Goal: Task Accomplishment & Management: Complete application form

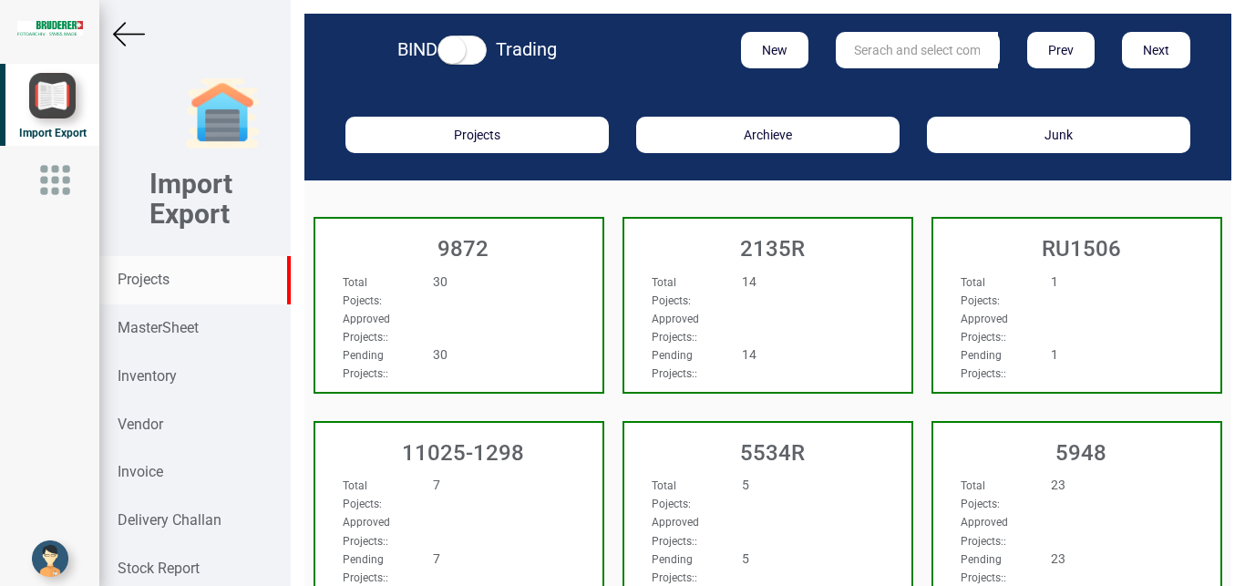
click at [896, 46] on input "text" at bounding box center [917, 50] width 162 height 36
click at [875, 75] on ul "11808" at bounding box center [909, 87] width 146 height 35
drag, startPoint x: 921, startPoint y: 53, endPoint x: 738, endPoint y: 56, distance: 182.3
click at [836, 56] on input "11808" at bounding box center [917, 50] width 162 height 36
type input "11808"
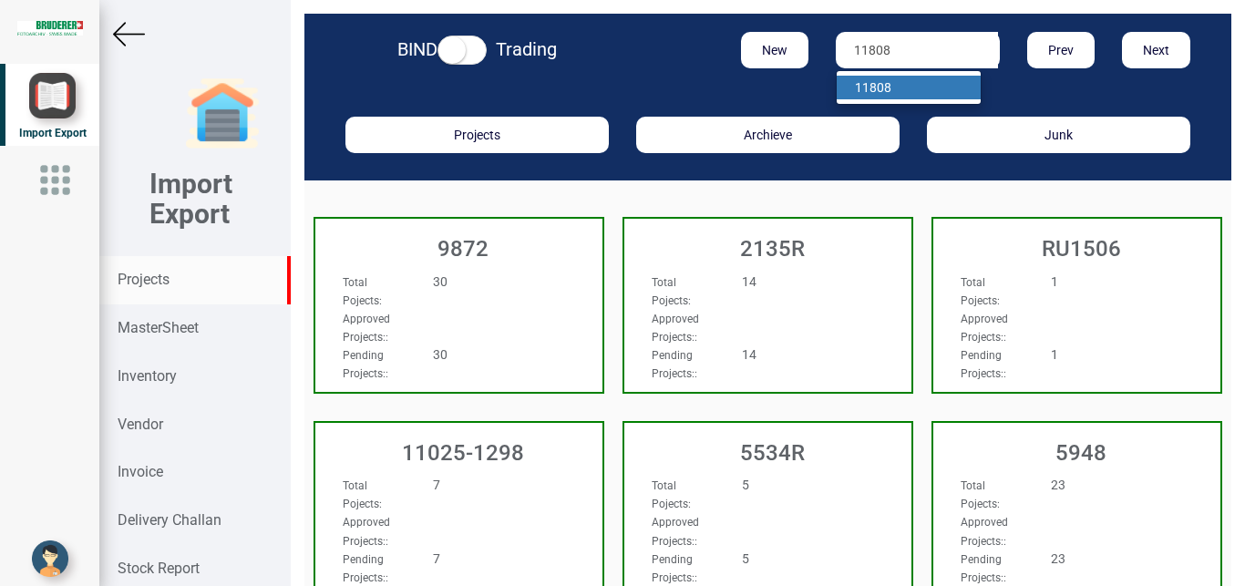
click at [903, 87] on link "11808" at bounding box center [909, 88] width 144 height 24
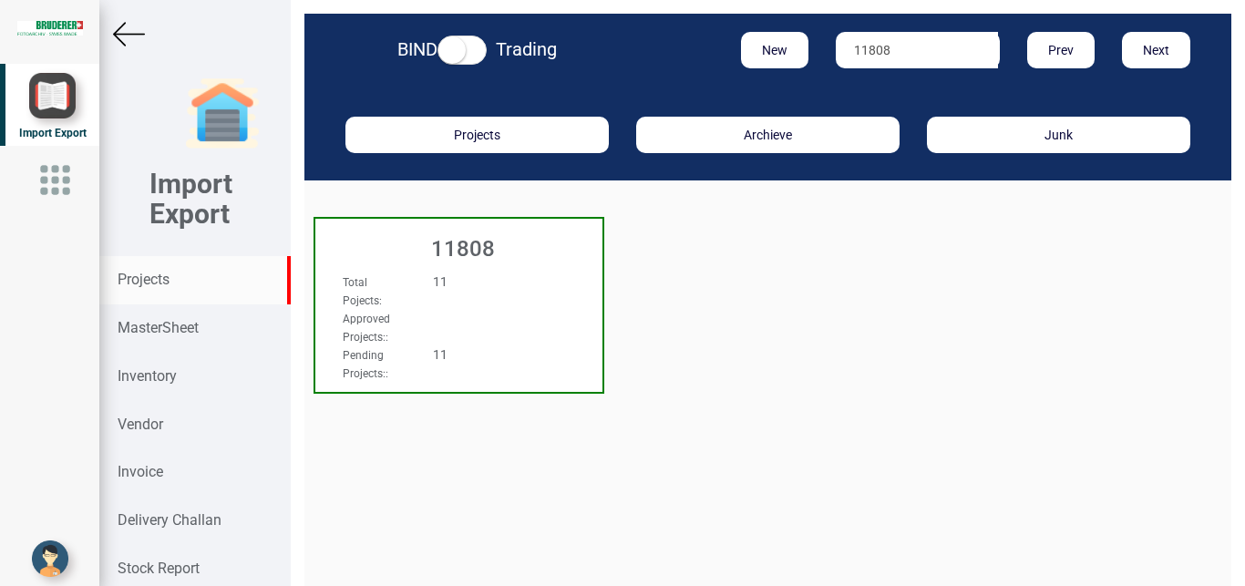
click at [501, 304] on div "Total Pojects : 11" at bounding box center [437, 291] width 217 height 36
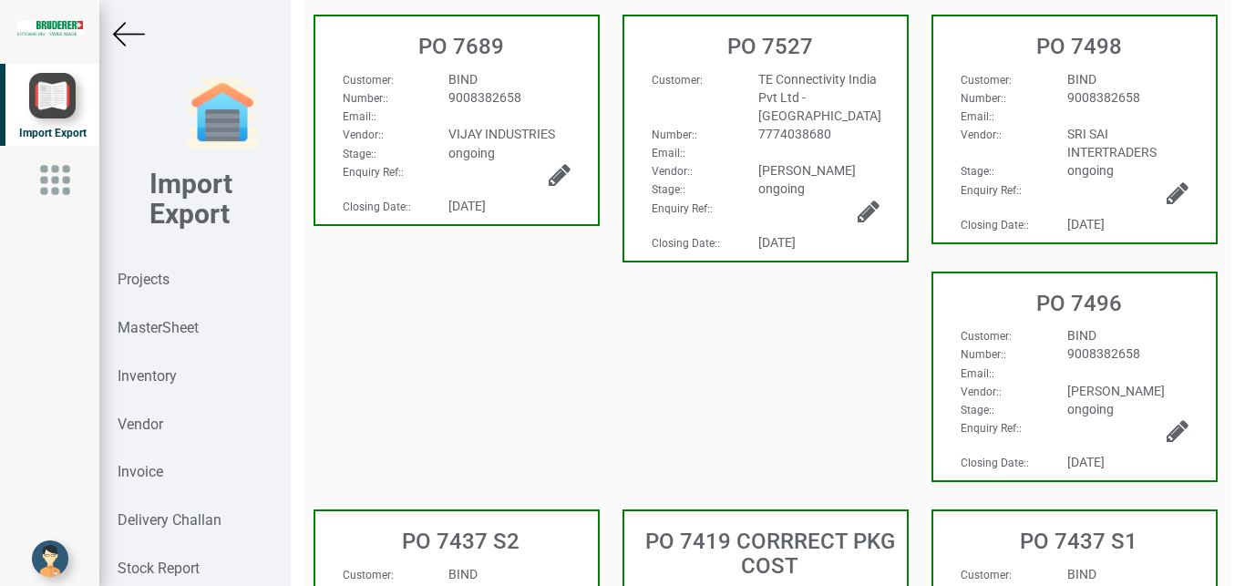
scroll to position [235, 0]
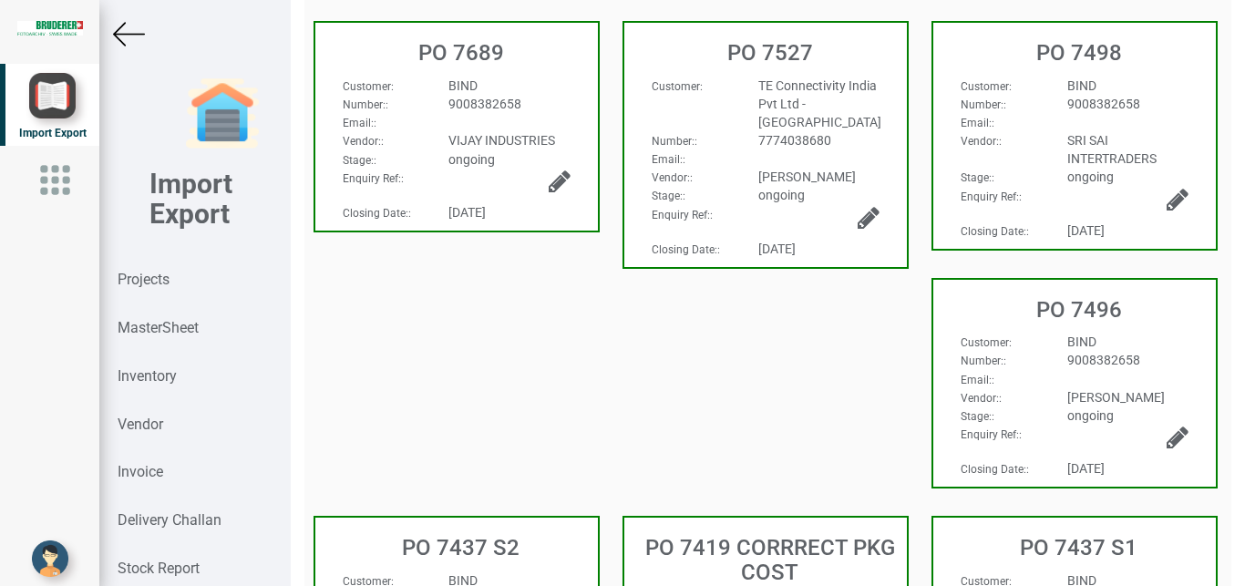
click at [1164, 91] on div "BIND" at bounding box center [1128, 86] width 149 height 18
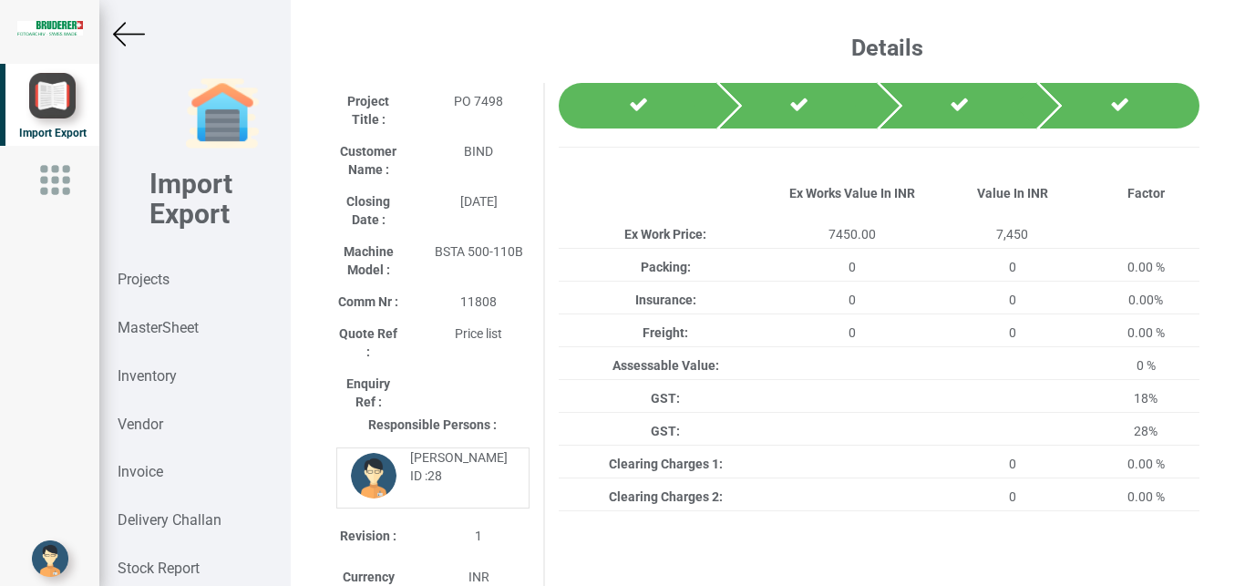
click at [132, 43] on img at bounding box center [129, 34] width 32 height 32
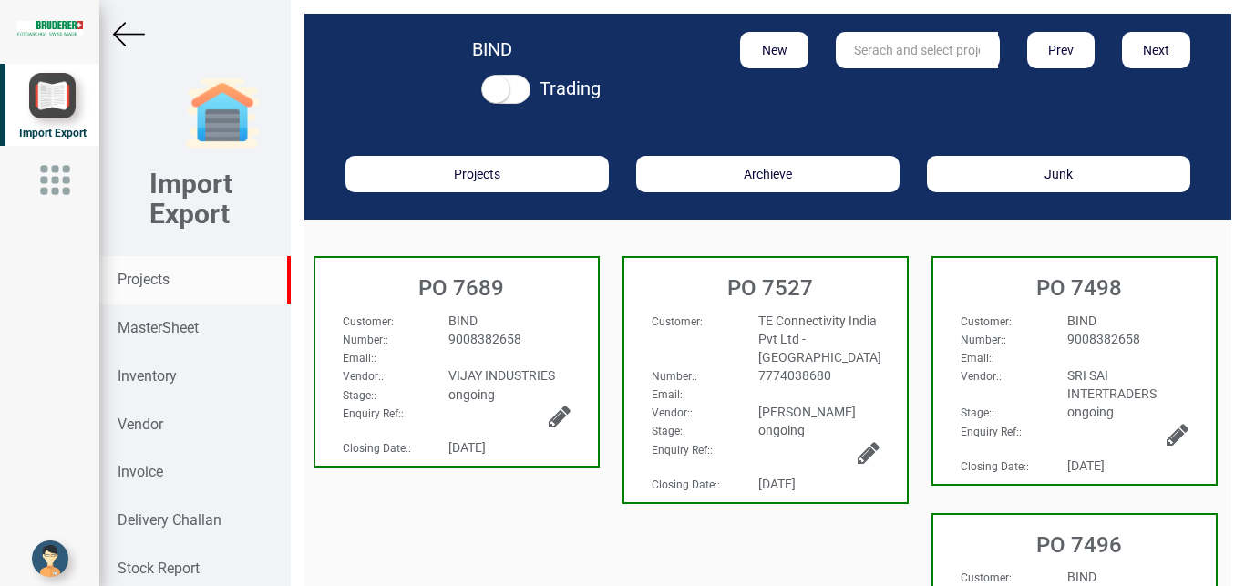
click at [146, 275] on strong "Projects" at bounding box center [144, 279] width 52 height 17
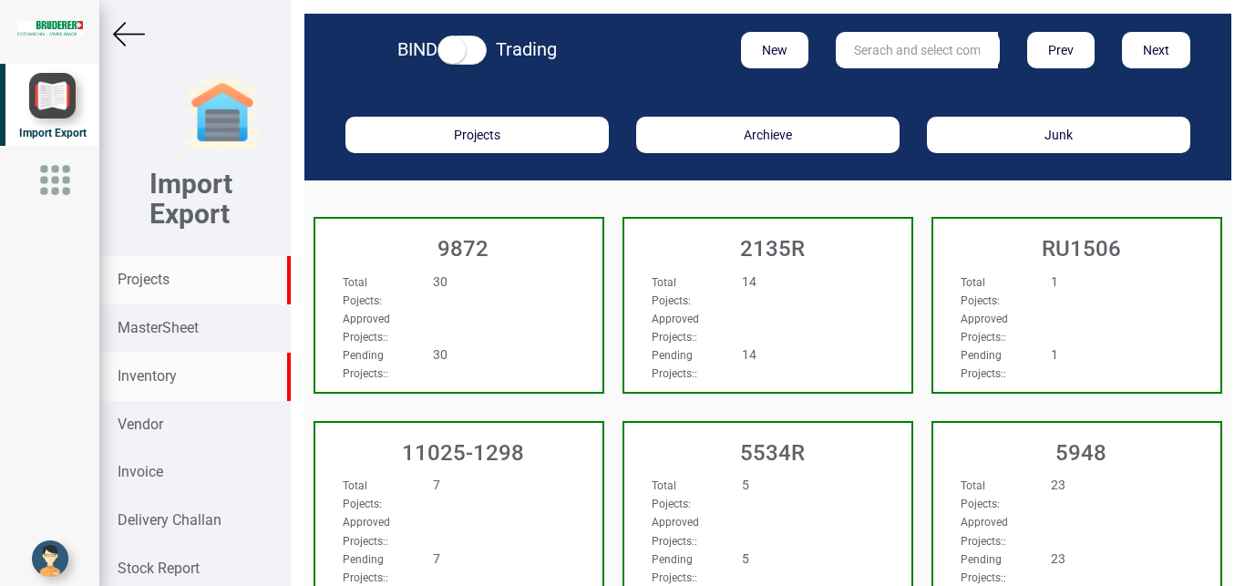
click at [155, 377] on strong "Inventory" at bounding box center [147, 375] width 59 height 17
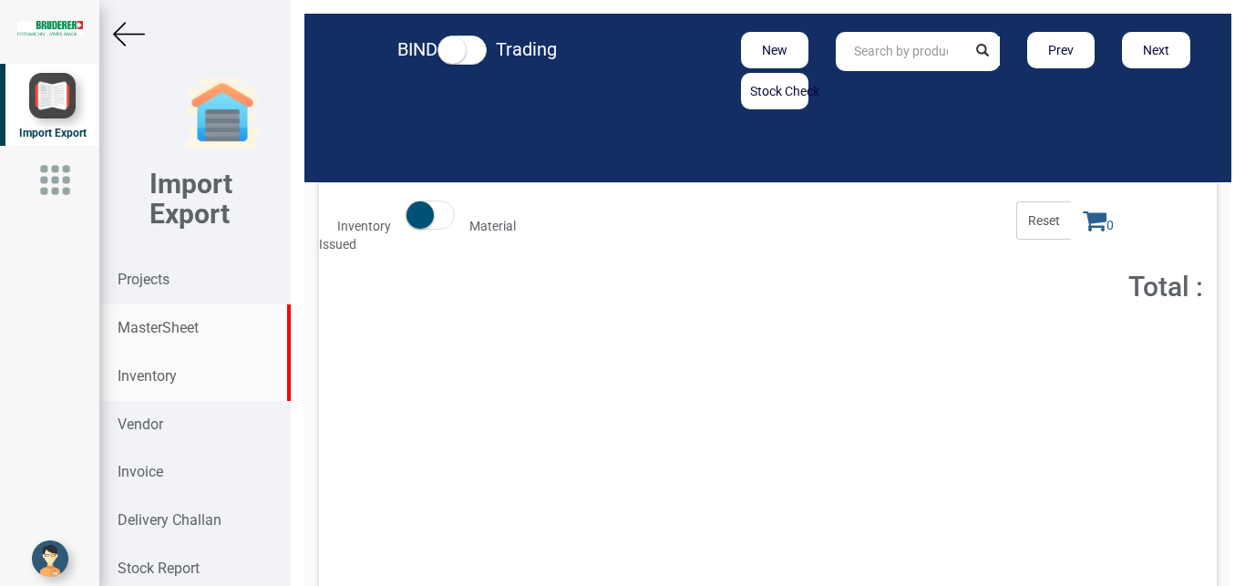
click at [180, 330] on strong "MasterSheet" at bounding box center [158, 327] width 81 height 17
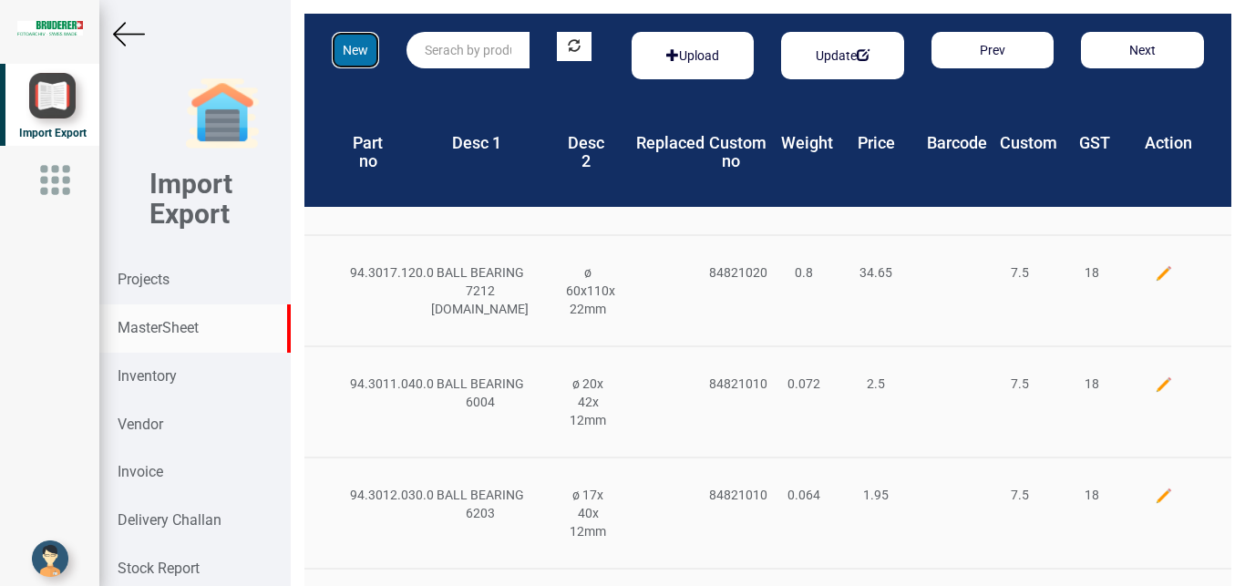
click at [357, 52] on button "New" at bounding box center [355, 50] width 47 height 36
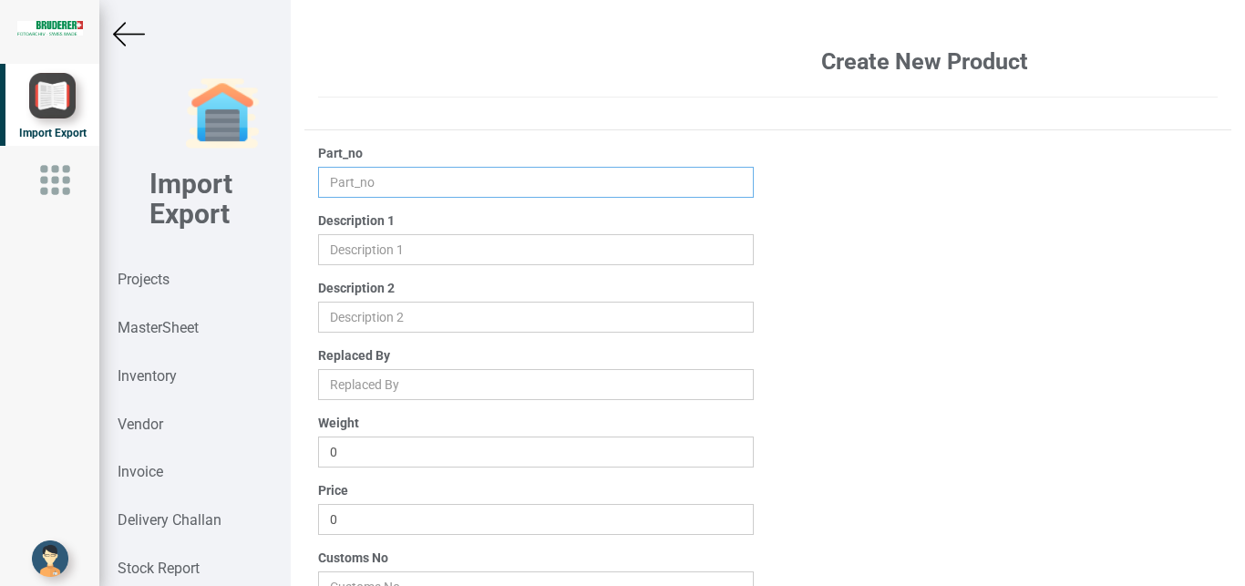
click at [338, 185] on input "text" at bounding box center [536, 182] width 437 height 31
type input "n"
type input "NWF25MM"
click at [352, 258] on input "text" at bounding box center [536, 249] width 437 height 31
paste input "Narrow Woven Fabric 25MM"
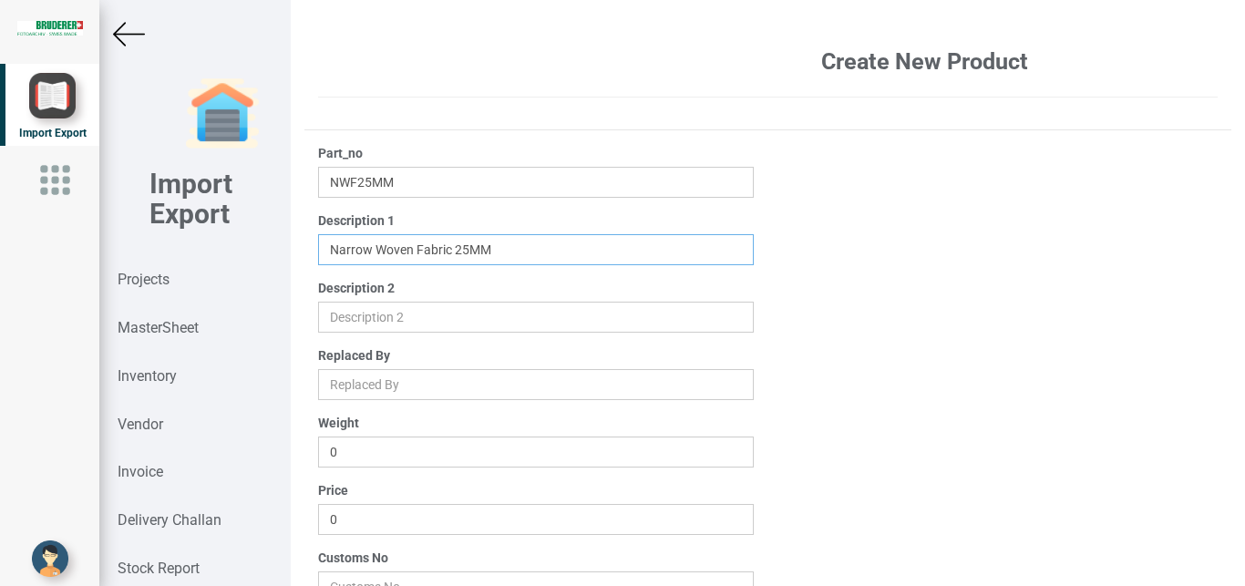
drag, startPoint x: 450, startPoint y: 252, endPoint x: 319, endPoint y: 254, distance: 131.3
click at [319, 254] on input "text" at bounding box center [536, 249] width 437 height 31
type input "NARROW WOOVEN FABRIC 25MM"
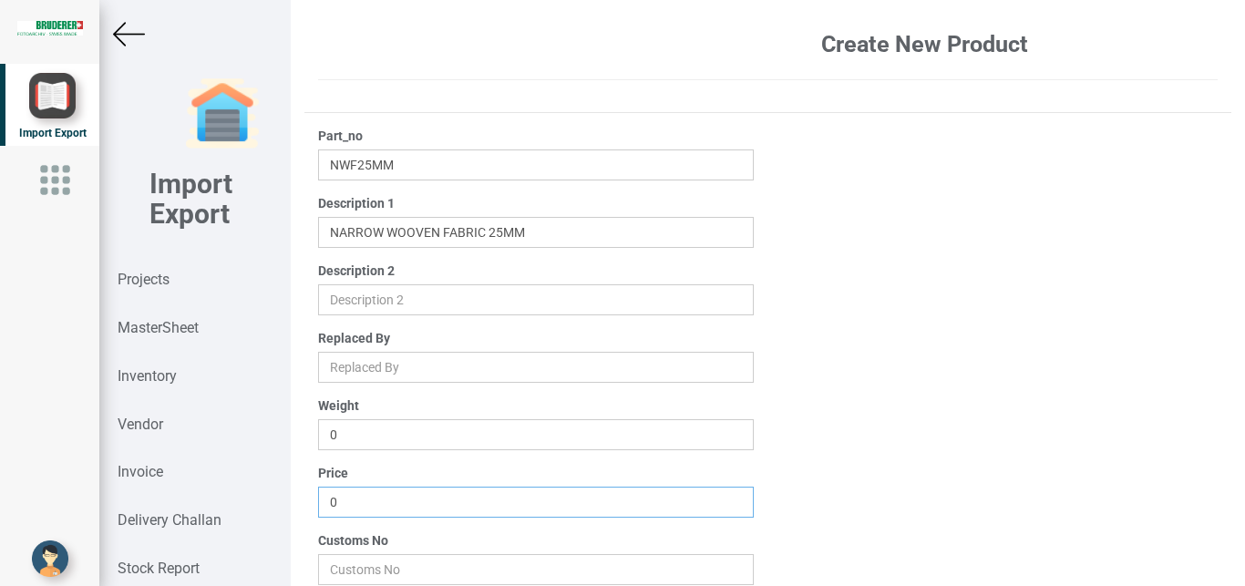
drag, startPoint x: 375, startPoint y: 520, endPoint x: 208, endPoint y: 600, distance: 185.1
click at [318, 518] on input "0" at bounding box center [536, 502] width 437 height 31
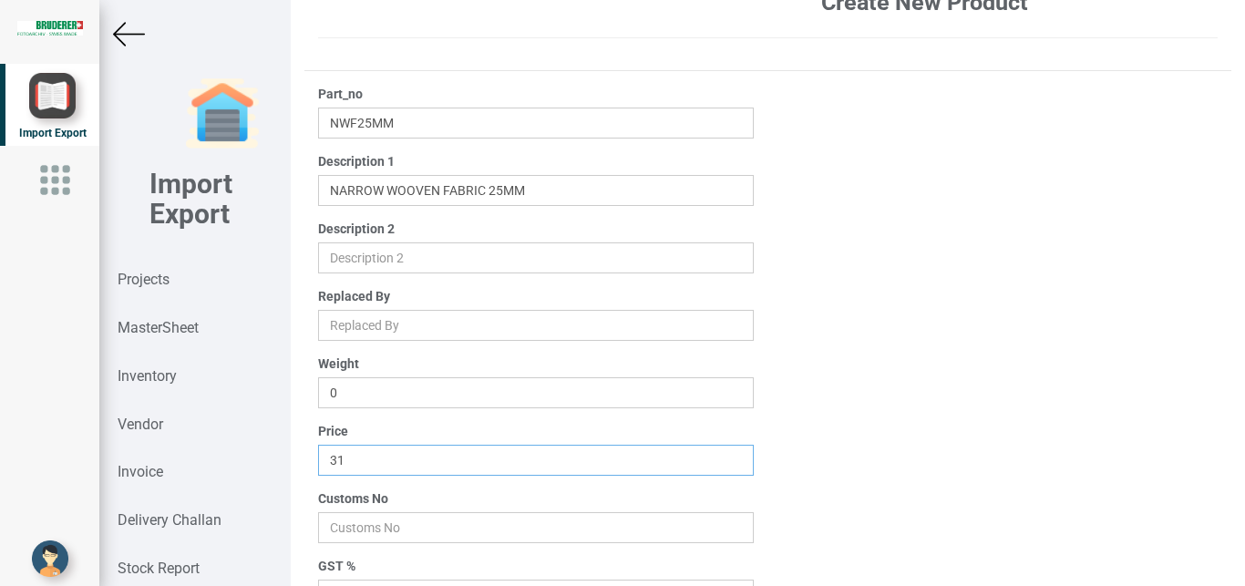
type input "31"
click at [625, 462] on input "31" at bounding box center [536, 460] width 437 height 31
click at [384, 525] on input "number" at bounding box center [536, 527] width 437 height 31
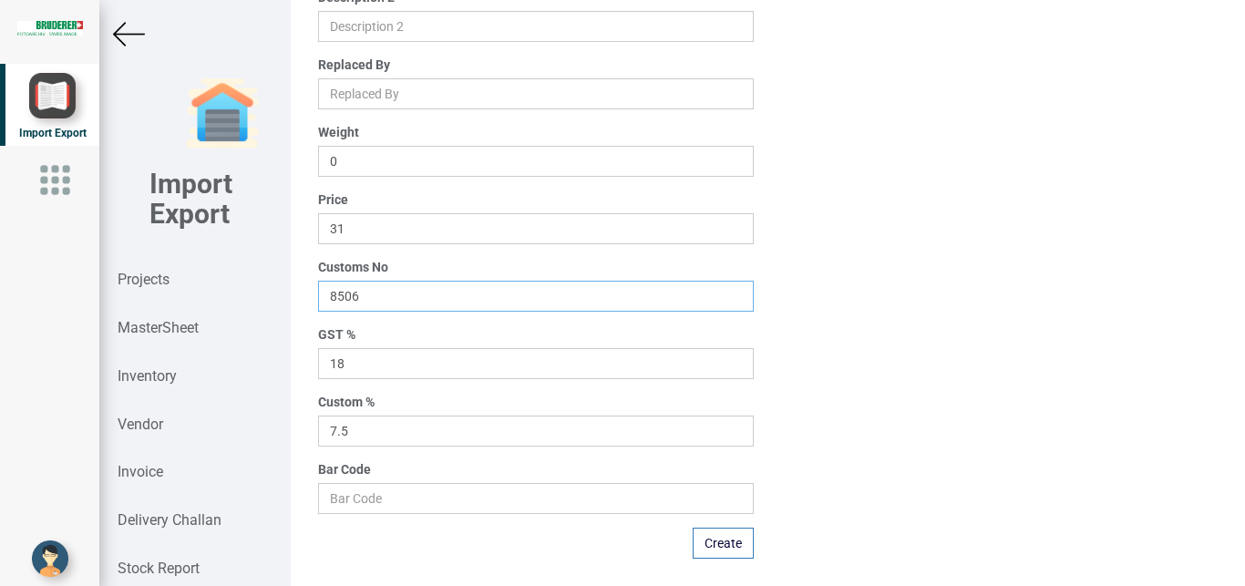
scroll to position [276, 0]
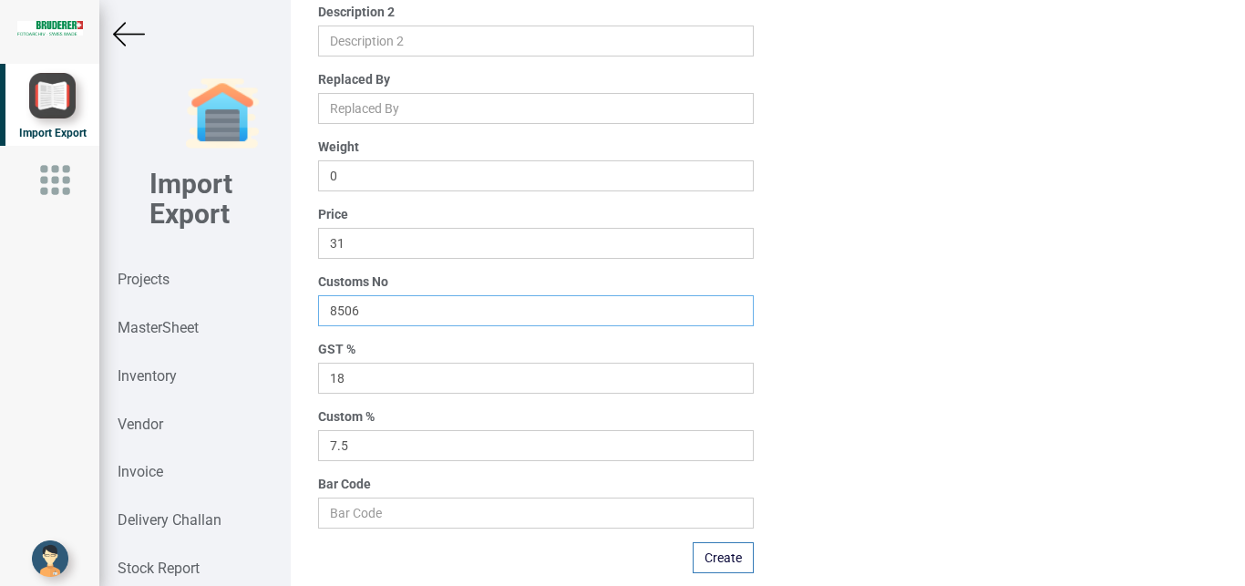
type input "8506"
drag, startPoint x: 342, startPoint y: 440, endPoint x: 248, endPoint y: 428, distance: 94.8
click at [318, 430] on input "7.5" at bounding box center [536, 445] width 437 height 31
type input "0"
click at [717, 554] on button "Create" at bounding box center [723, 557] width 61 height 31
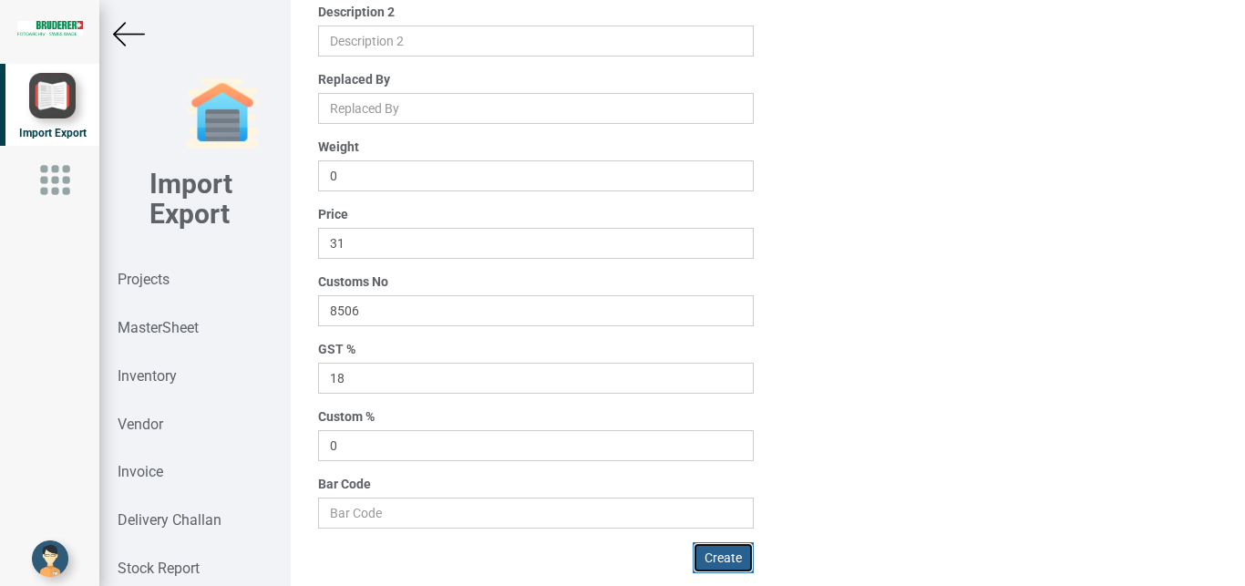
type input "0"
type input "7.5"
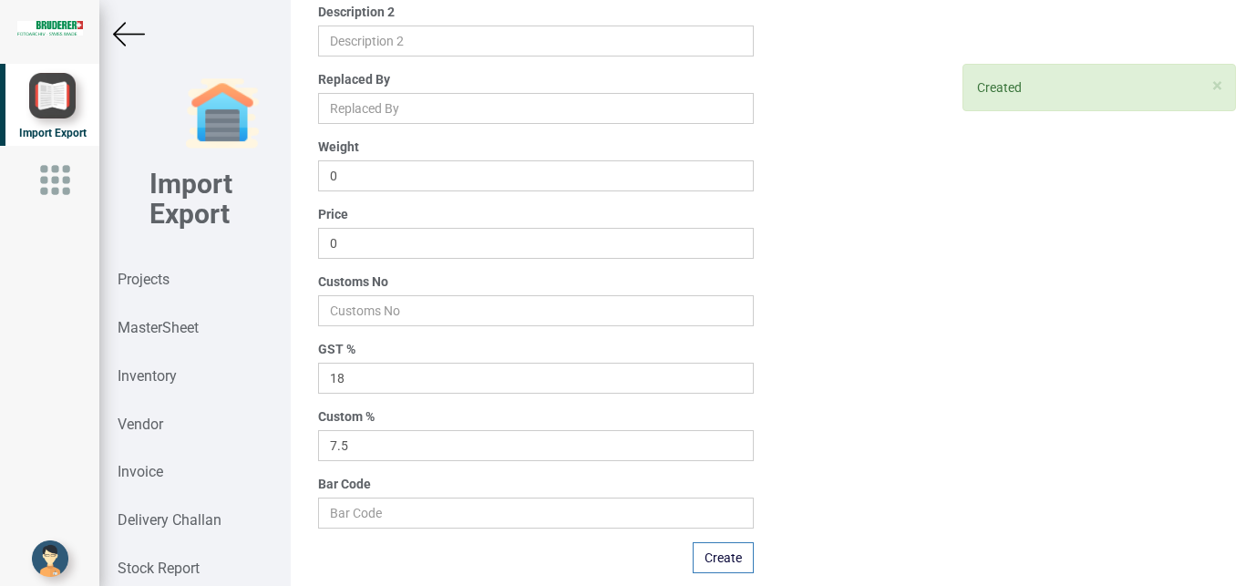
click at [120, 32] on img at bounding box center [129, 34] width 32 height 32
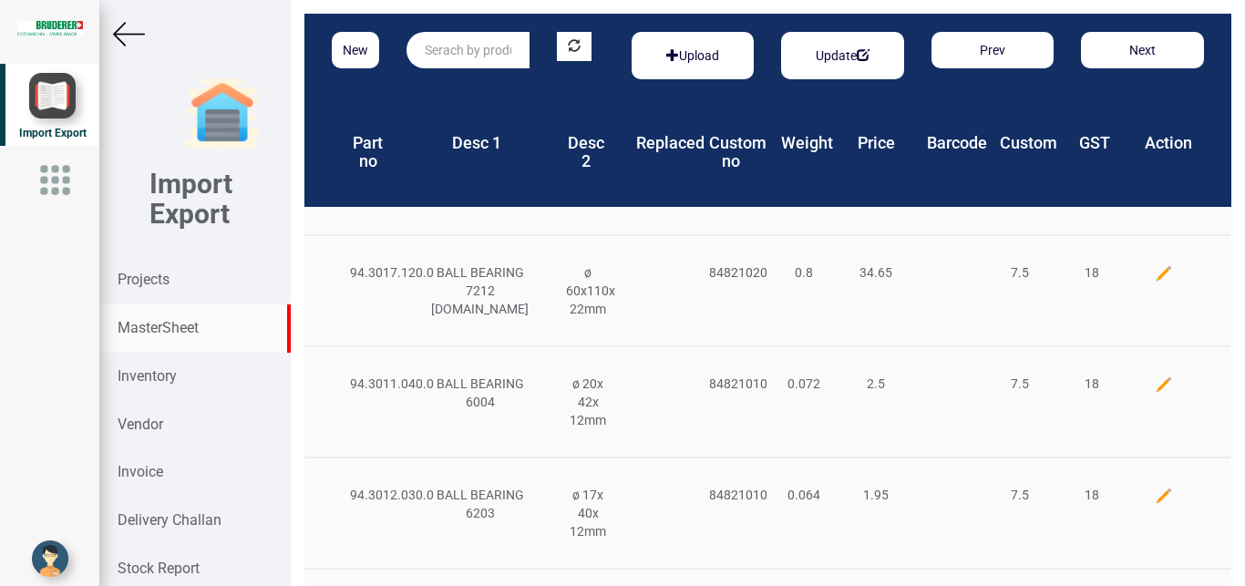
click at [431, 47] on input "text" at bounding box center [468, 50] width 123 height 36
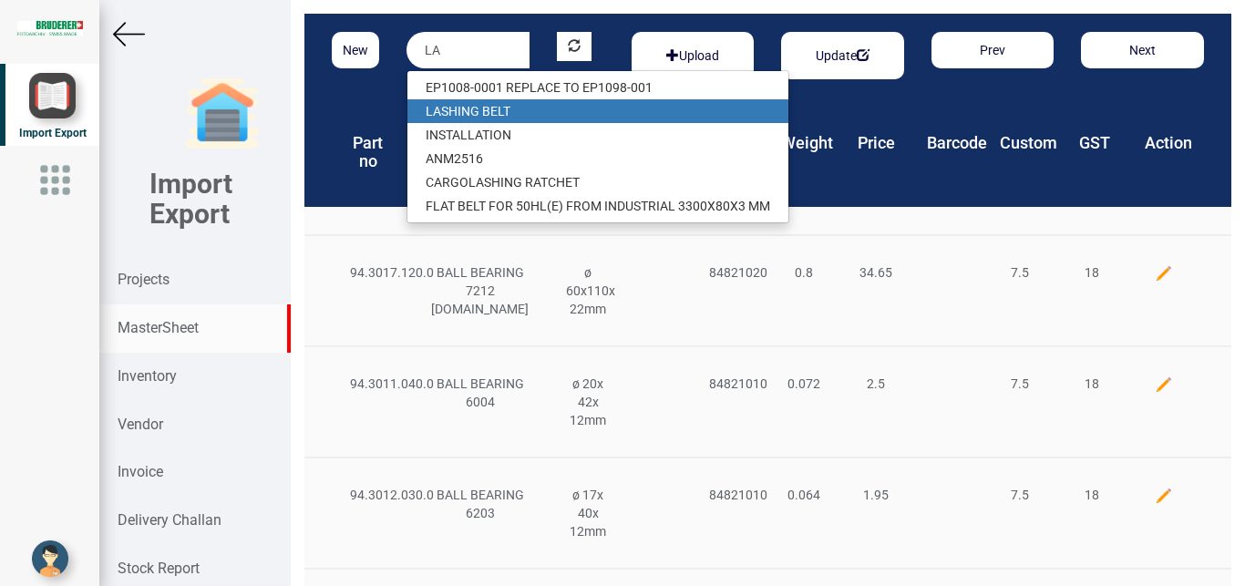
click at [518, 111] on link "LA SHING BELT" at bounding box center [597, 111] width 381 height 24
type input "LASHING BELT"
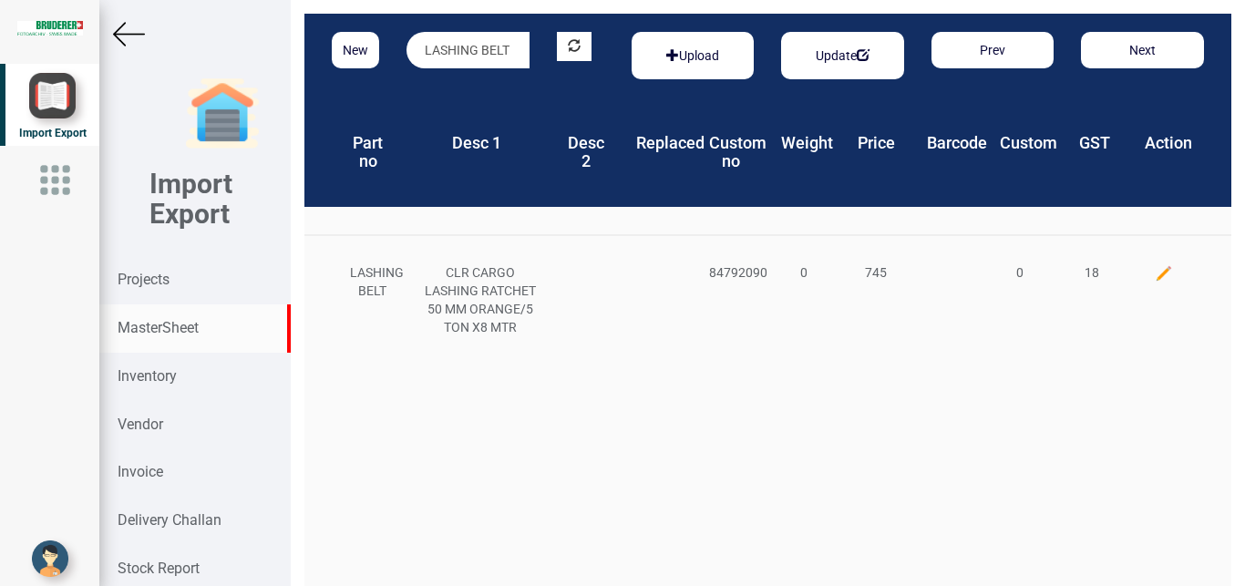
scroll to position [0, 1]
click at [431, 267] on div "CLR CARGO LASHING RATCHET 50 MM ORANGE/5 TON X8 MTR" at bounding box center [480, 299] width 144 height 73
click at [1155, 270] on img at bounding box center [1164, 273] width 18 height 18
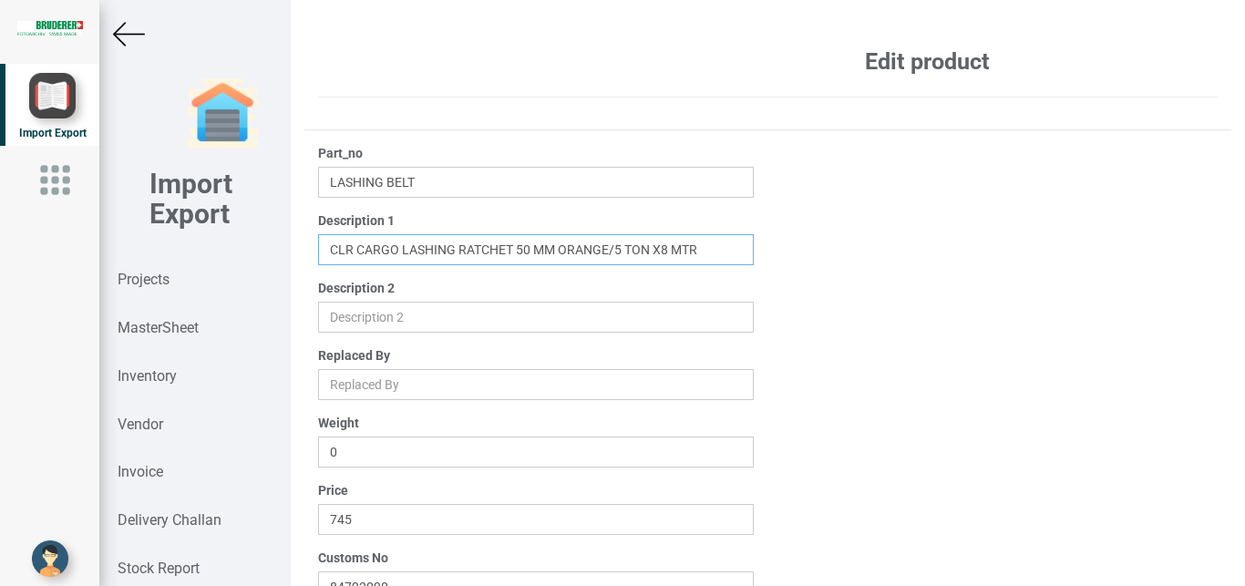
drag, startPoint x: 326, startPoint y: 246, endPoint x: 703, endPoint y: 246, distance: 376.5
click at [703, 246] on input "text" at bounding box center [536, 249] width 437 height 31
drag, startPoint x: 432, startPoint y: 178, endPoint x: 473, endPoint y: 181, distance: 41.2
click at [438, 177] on input "LASHING BELT" at bounding box center [536, 182] width 437 height 31
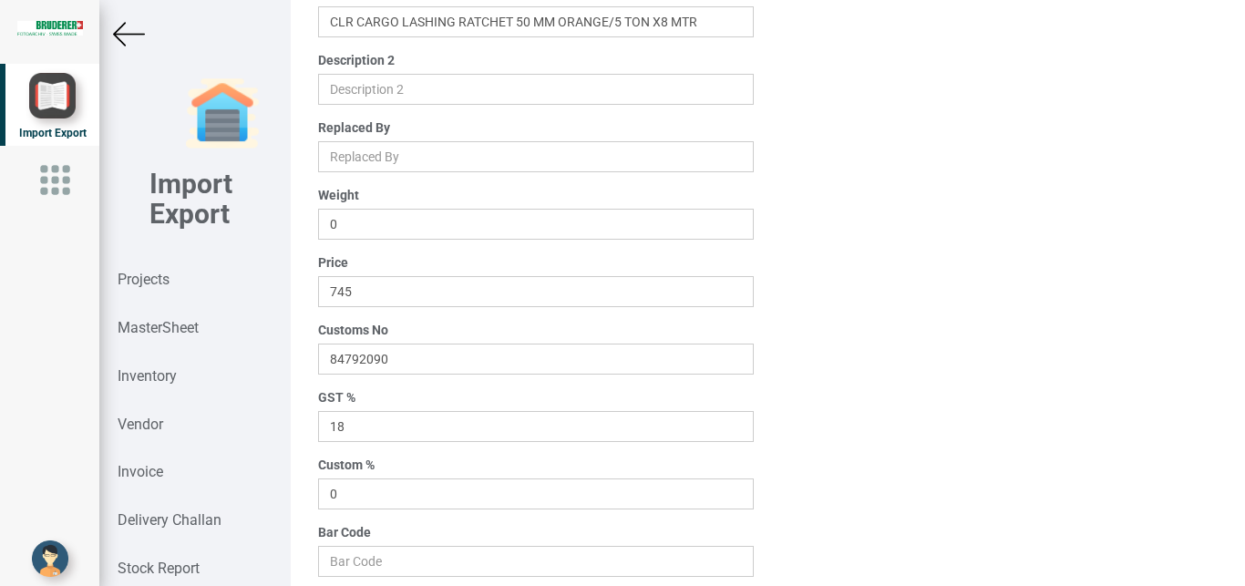
scroll to position [291, 0]
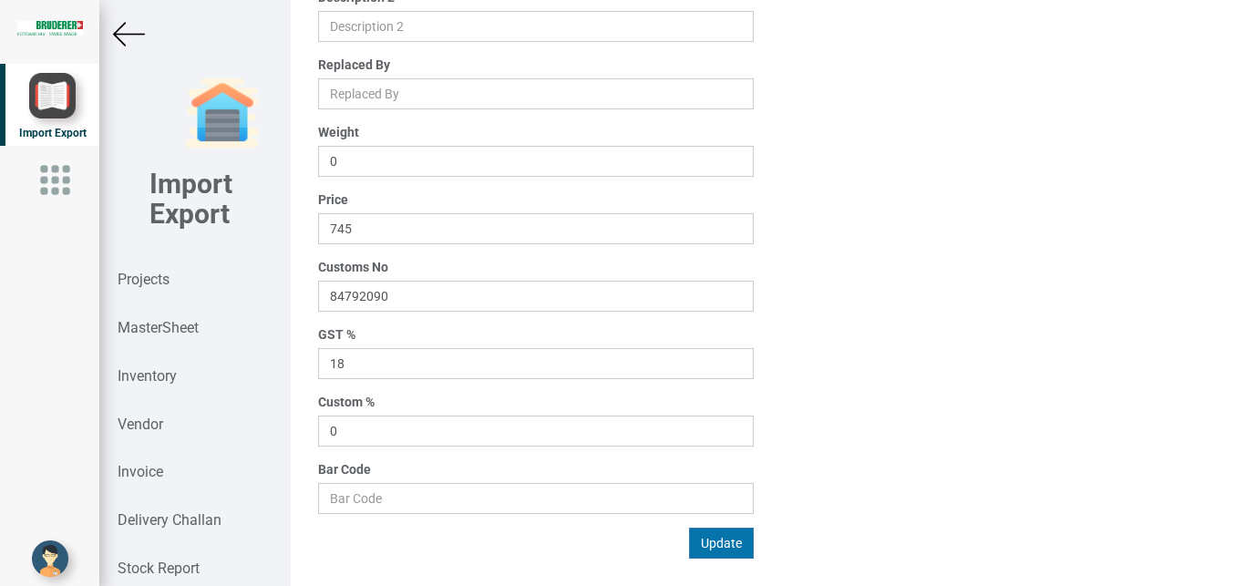
type input "LASHING BELT 8MTR"
click at [711, 539] on button "Update" at bounding box center [721, 543] width 65 height 31
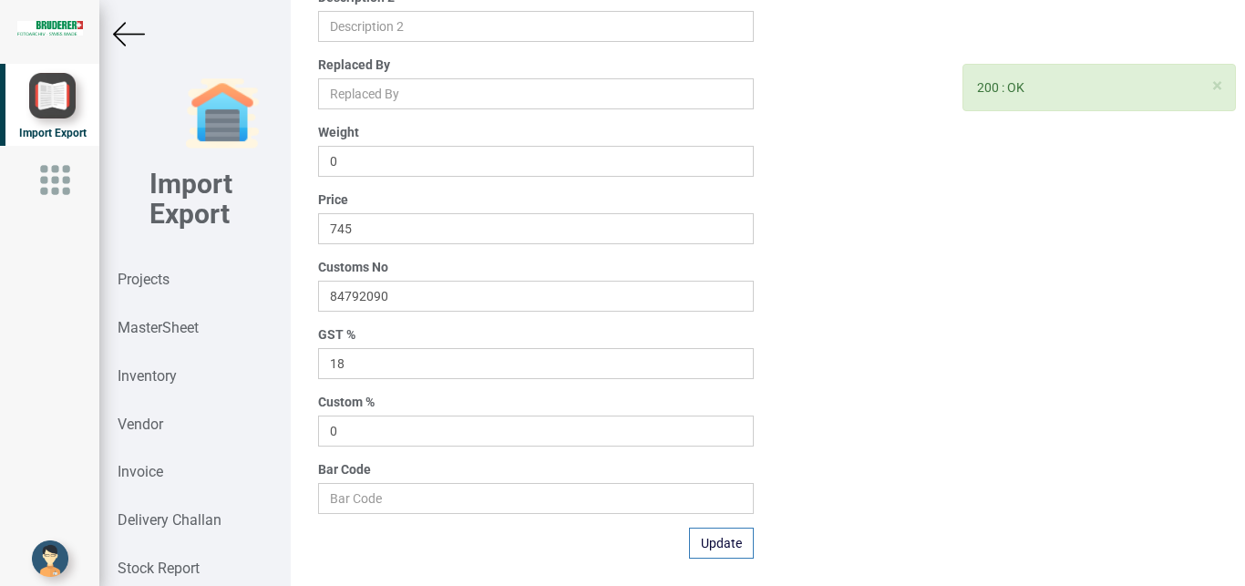
click at [114, 35] on img at bounding box center [129, 34] width 32 height 32
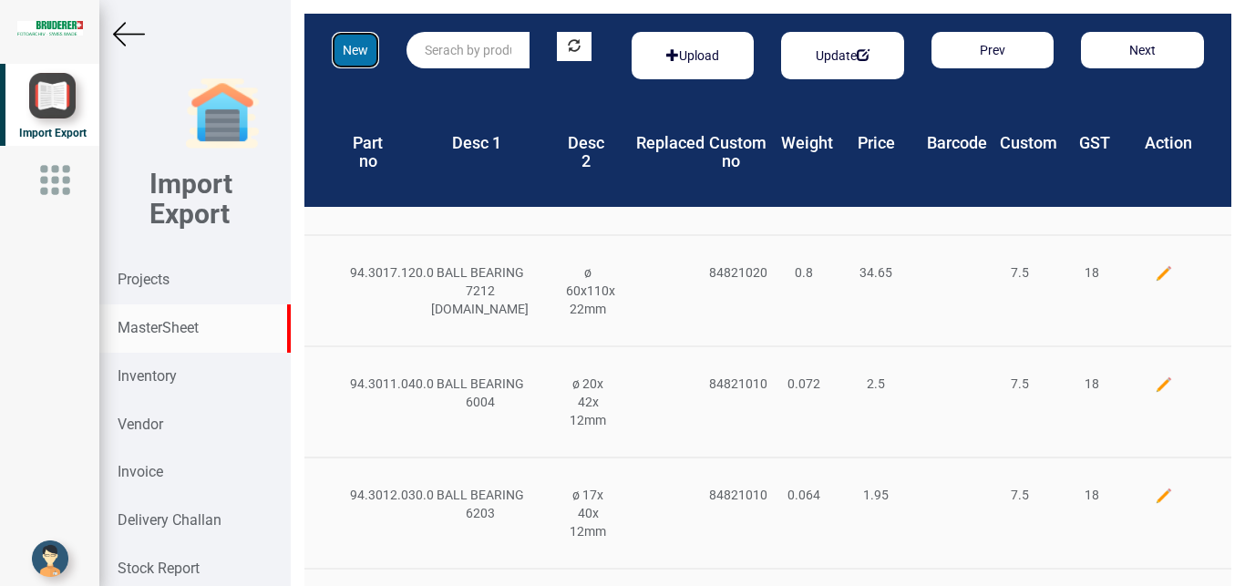
click at [353, 42] on button "New" at bounding box center [355, 50] width 47 height 36
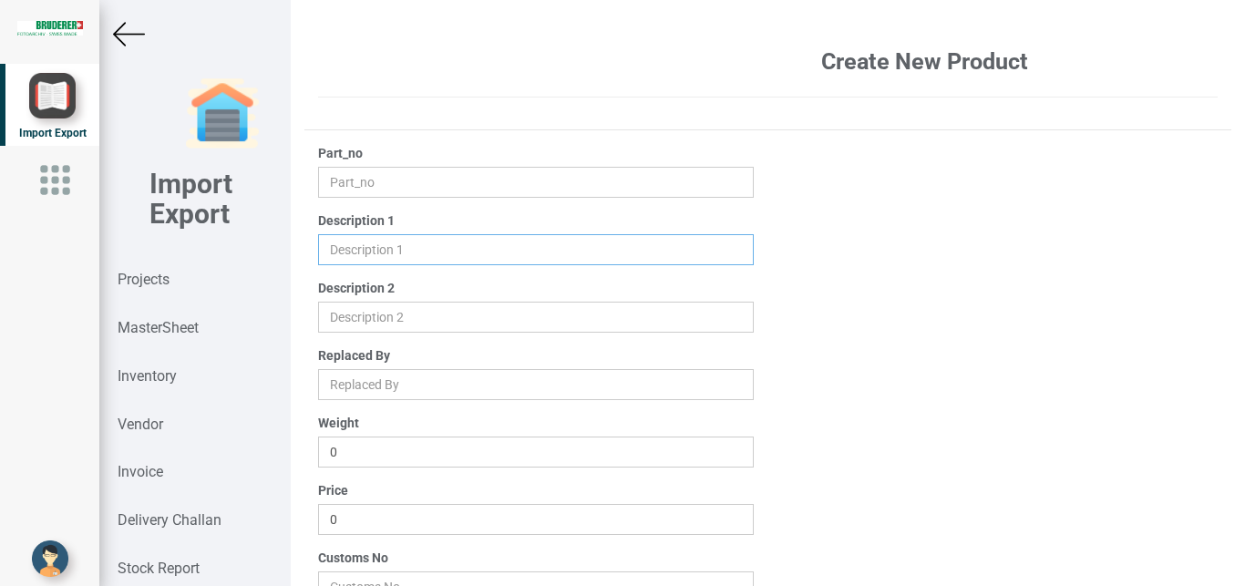
click at [356, 247] on input "text" at bounding box center [536, 249] width 437 height 31
paste input "CLR CARGO LASHING RATCHET 50 MM ORANGE/5 TON X8 MTR"
click at [609, 250] on input "text" at bounding box center [536, 249] width 437 height 31
click at [658, 248] on input "text" at bounding box center [536, 249] width 437 height 31
type input "CLR CARGO LASHING RATCHET 50 [PERSON_NAME] /5 TON X10 MTR"
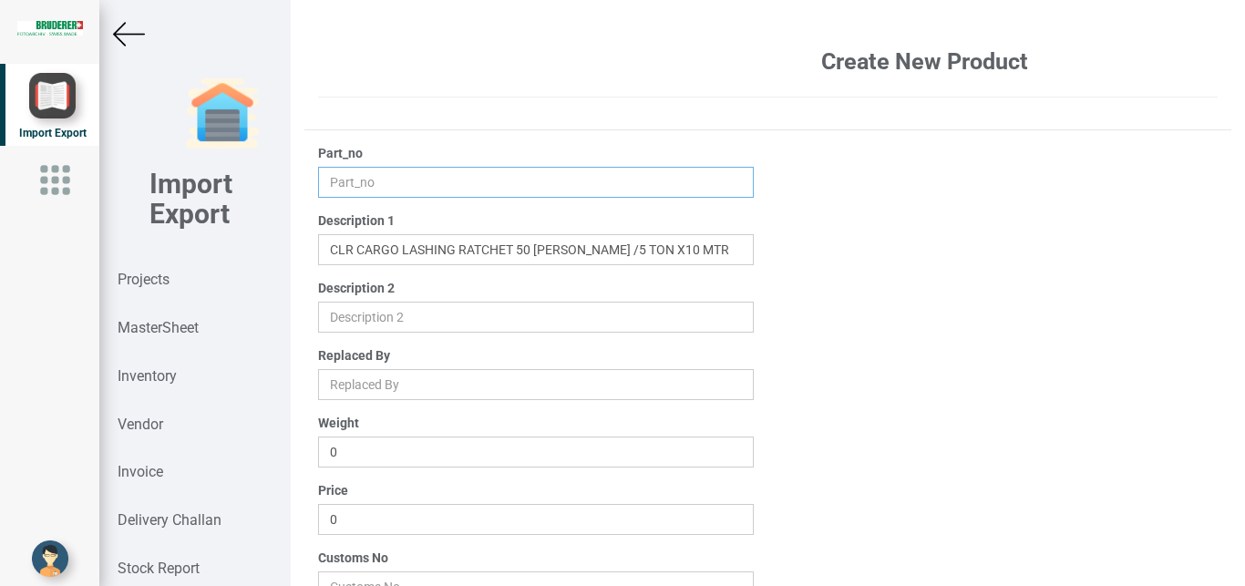
click at [346, 181] on input "text" at bounding box center [536, 182] width 437 height 31
type input "LASHING BELT 10MTR"
drag, startPoint x: 385, startPoint y: 520, endPoint x: 289, endPoint y: 523, distance: 95.8
click at [318, 523] on input "0" at bounding box center [536, 519] width 437 height 31
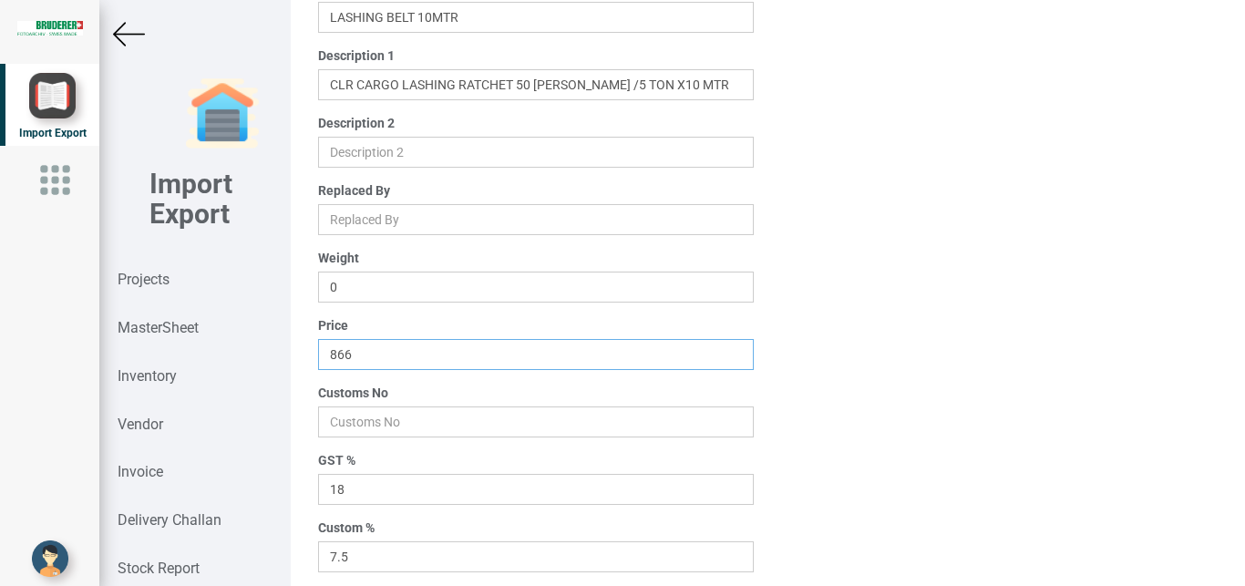
scroll to position [167, 0]
type input "866"
drag, startPoint x: 357, startPoint y: 412, endPoint x: 366, endPoint y: 417, distance: 10.2
click at [361, 414] on input "number" at bounding box center [536, 420] width 437 height 31
type input "84792090"
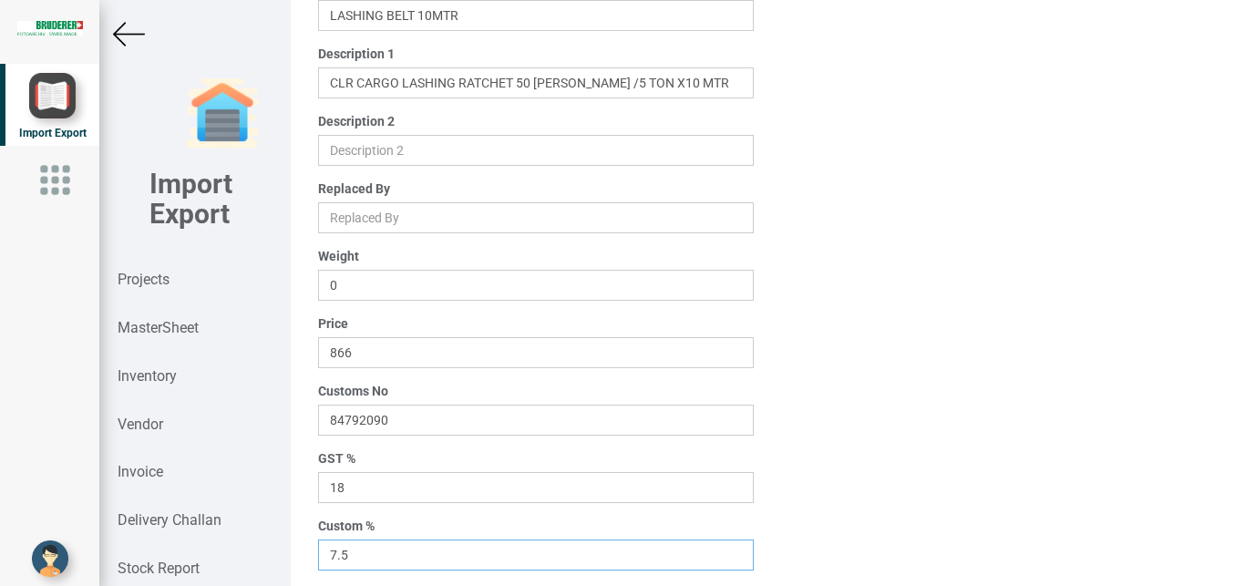
drag, startPoint x: 334, startPoint y: 554, endPoint x: 284, endPoint y: 551, distance: 49.4
click at [318, 551] on input "7.5" at bounding box center [536, 555] width 437 height 31
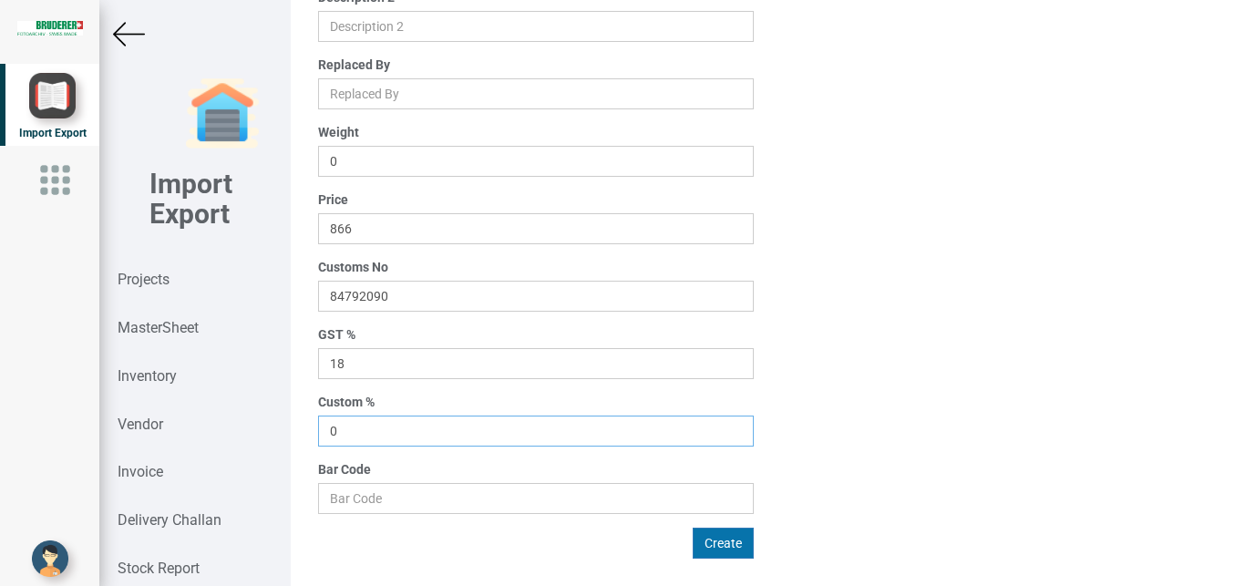
type input "0"
click at [724, 538] on button "Create" at bounding box center [723, 543] width 61 height 31
type input "0"
type input "7.5"
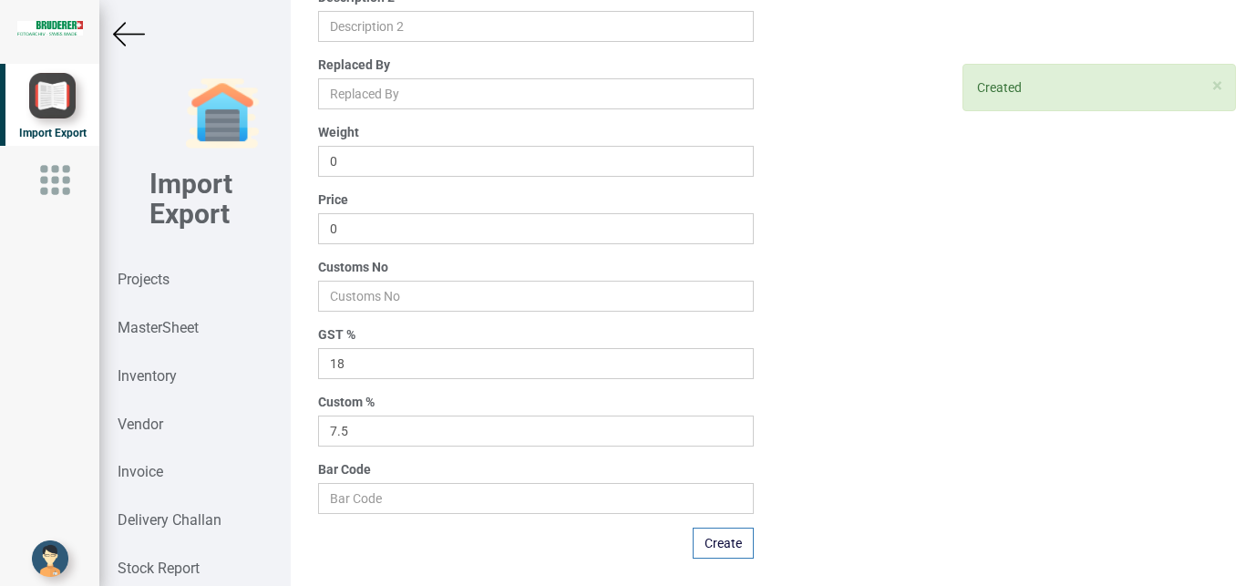
click at [124, 35] on img at bounding box center [129, 34] width 32 height 32
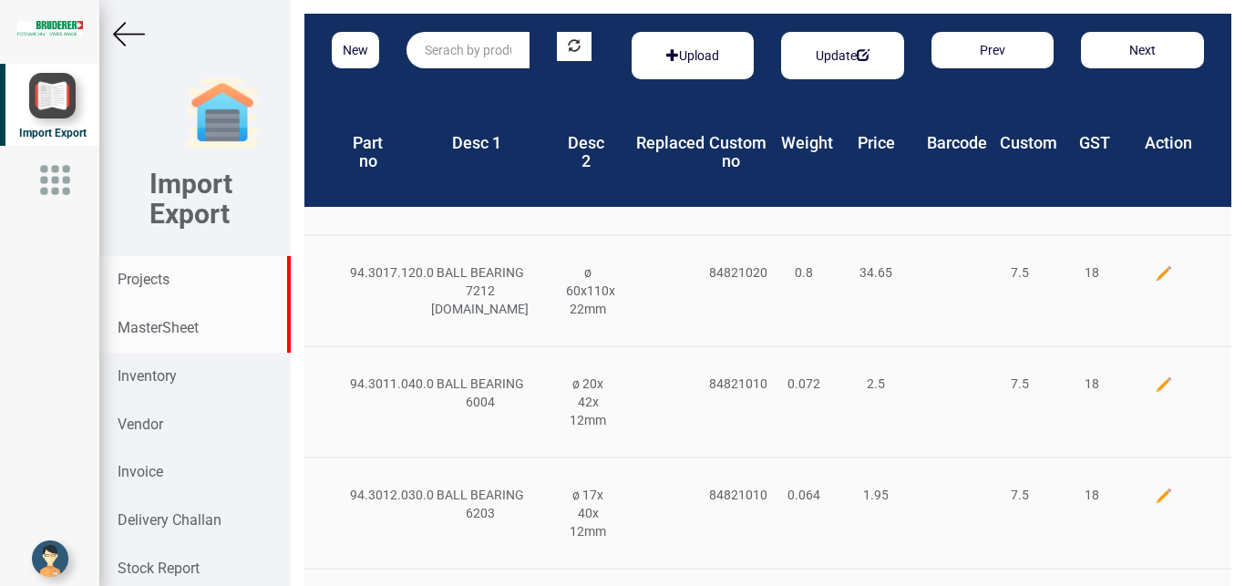
click at [150, 285] on strong "Projects" at bounding box center [144, 279] width 52 height 17
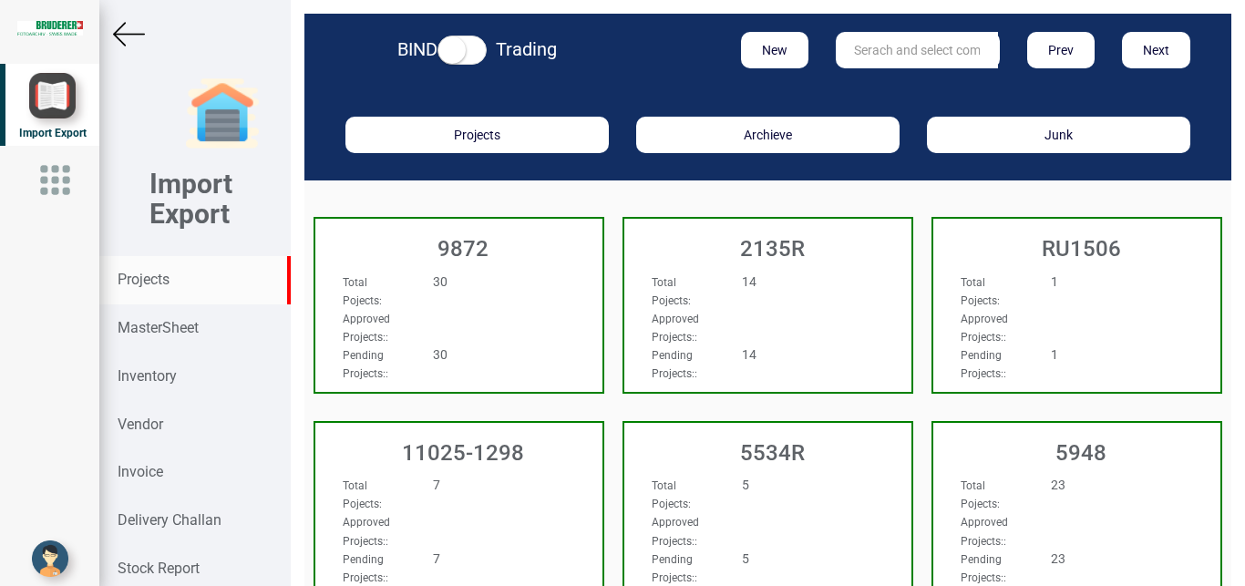
click at [872, 57] on input "text" at bounding box center [917, 50] width 162 height 36
type input "5965"
click at [855, 90] on strong "5965" at bounding box center [869, 87] width 29 height 15
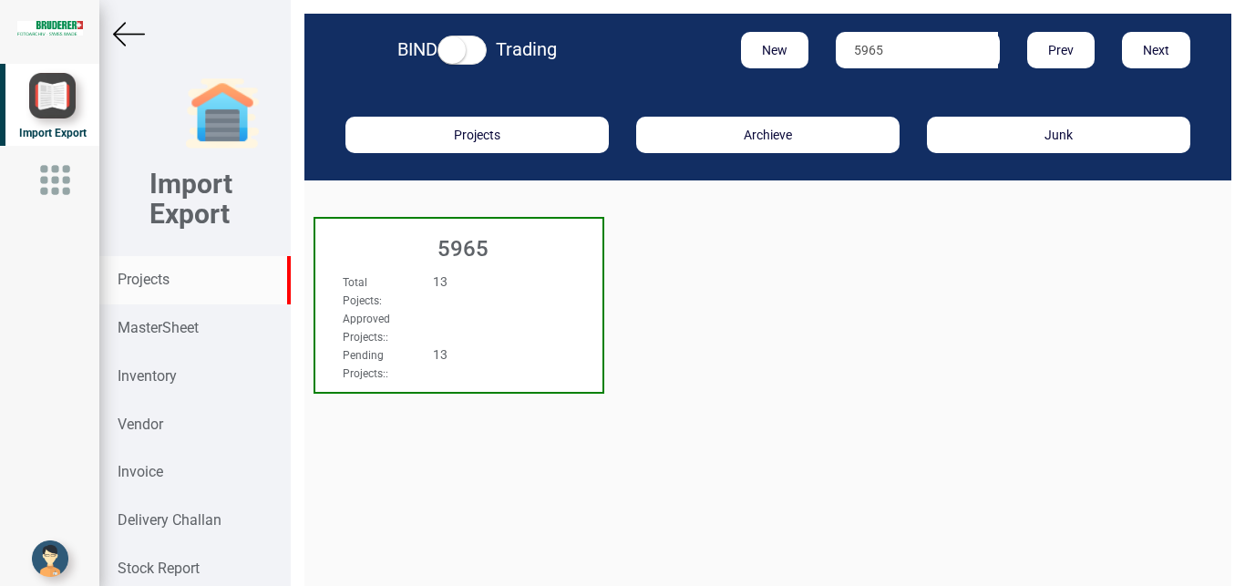
click at [456, 298] on div "Total Pojects : 13" at bounding box center [437, 291] width 217 height 36
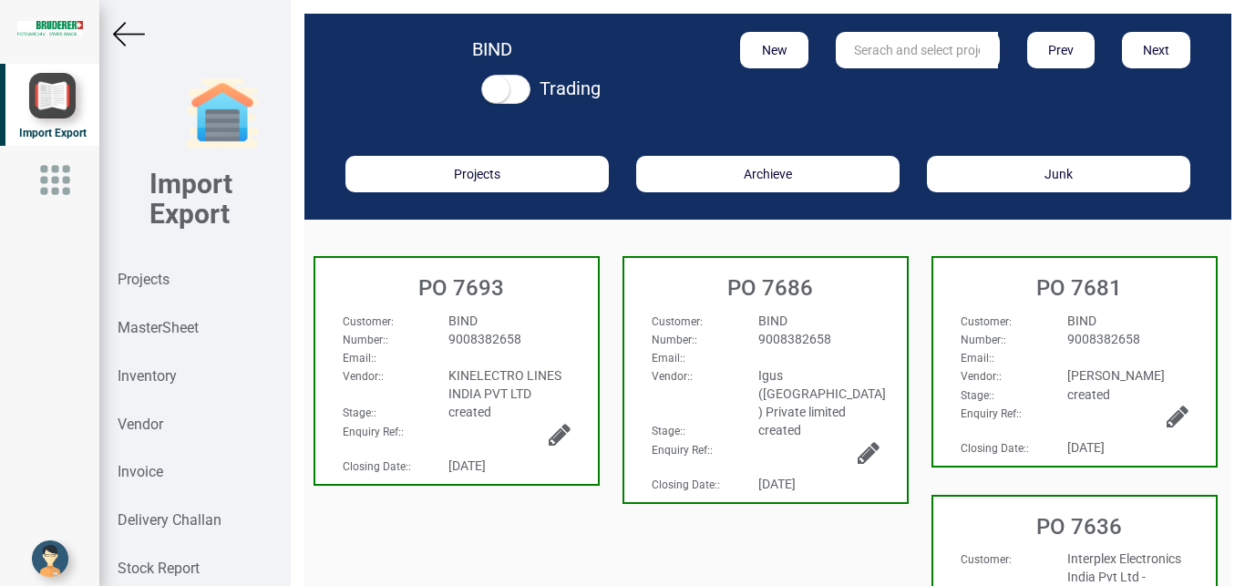
click at [544, 317] on div "BIND" at bounding box center [509, 321] width 149 height 18
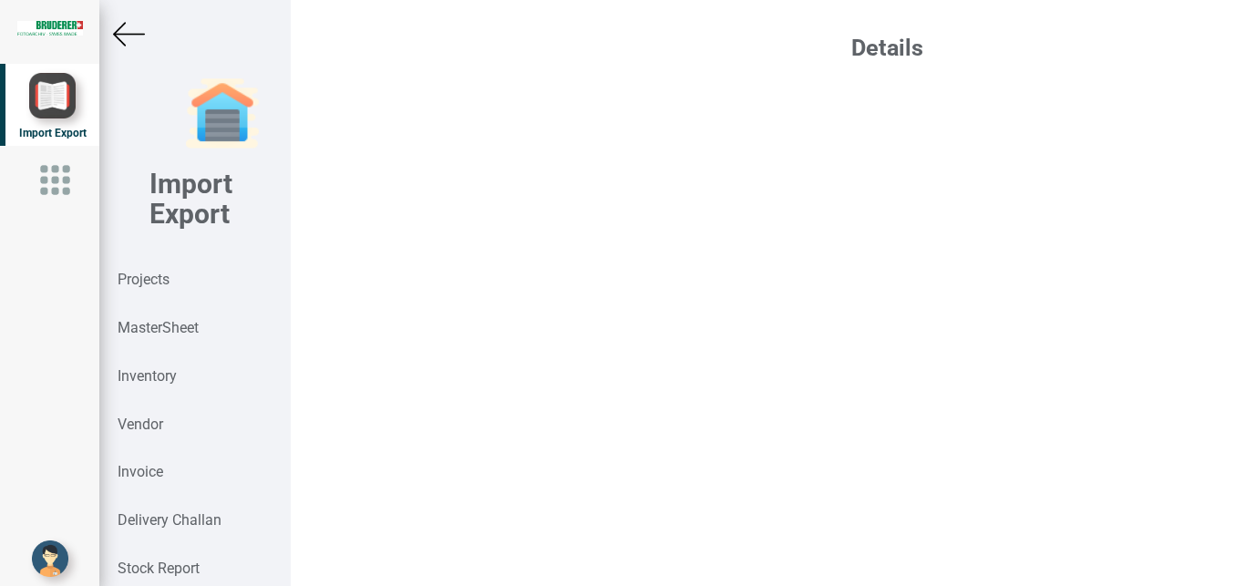
select select "INR"
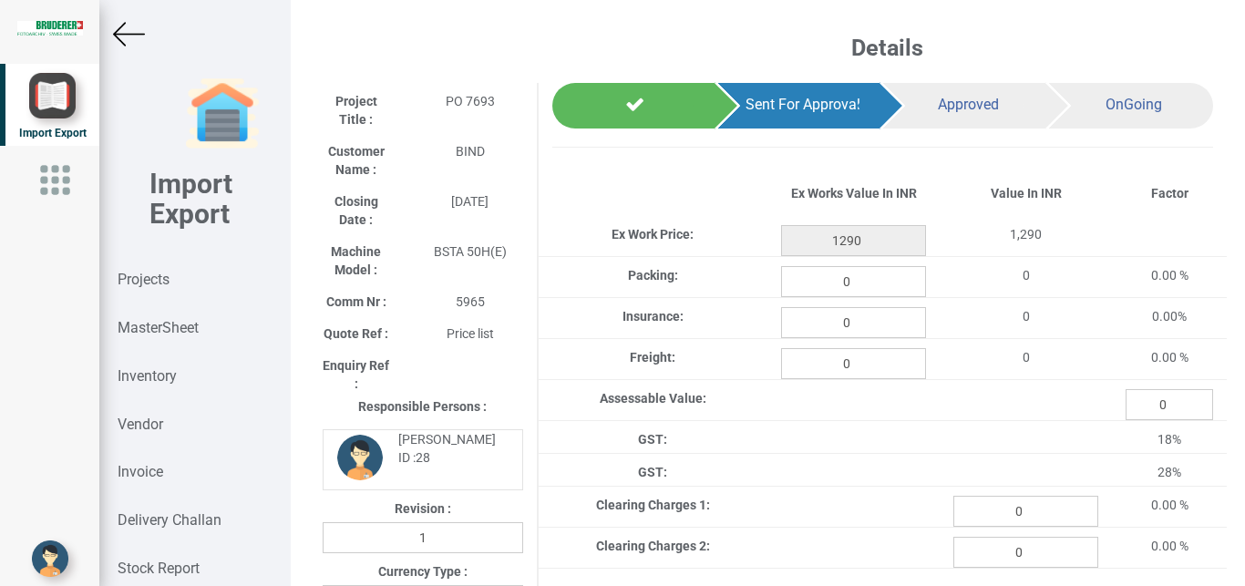
click at [124, 35] on img at bounding box center [129, 34] width 32 height 32
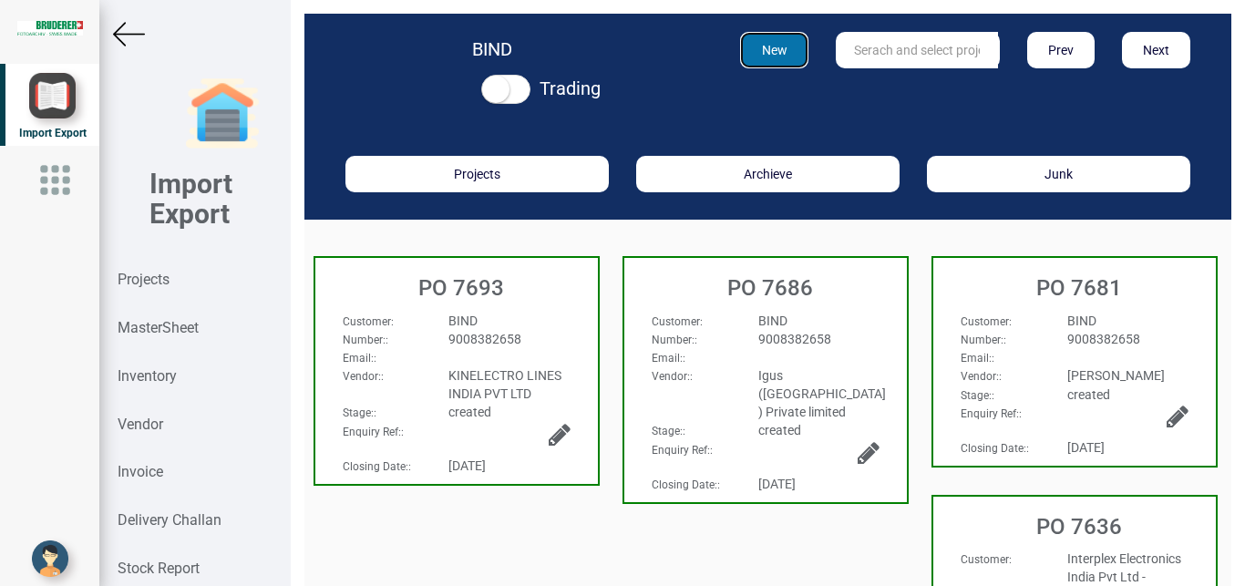
click at [770, 56] on button "New" at bounding box center [774, 50] width 68 height 36
click at [128, 32] on img at bounding box center [129, 34] width 32 height 32
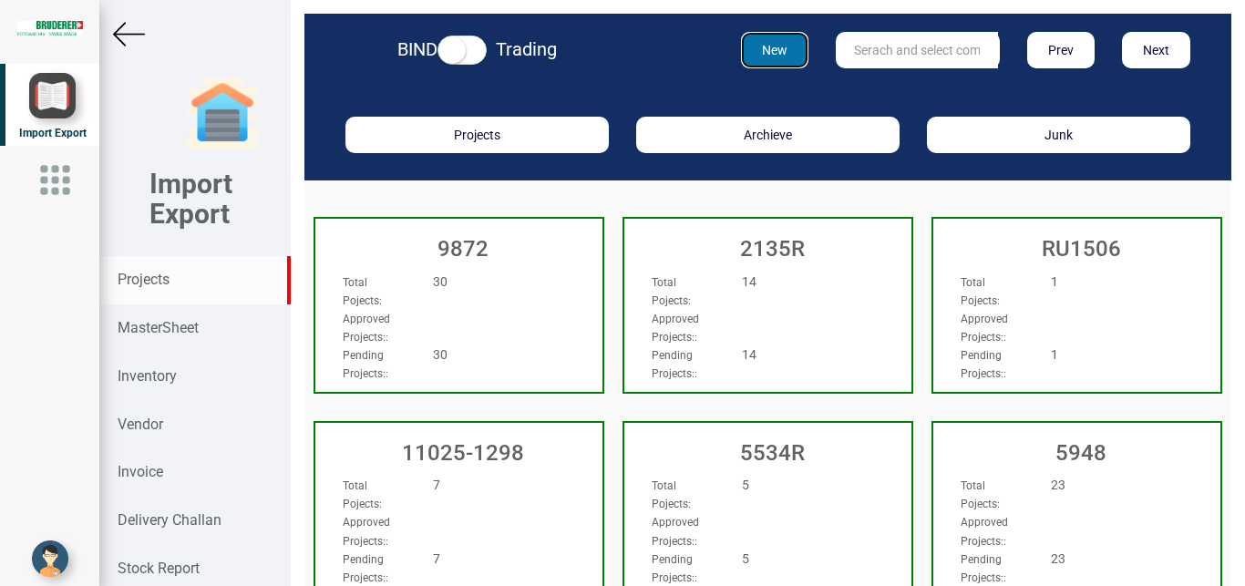
click at [764, 53] on button "New" at bounding box center [775, 50] width 68 height 36
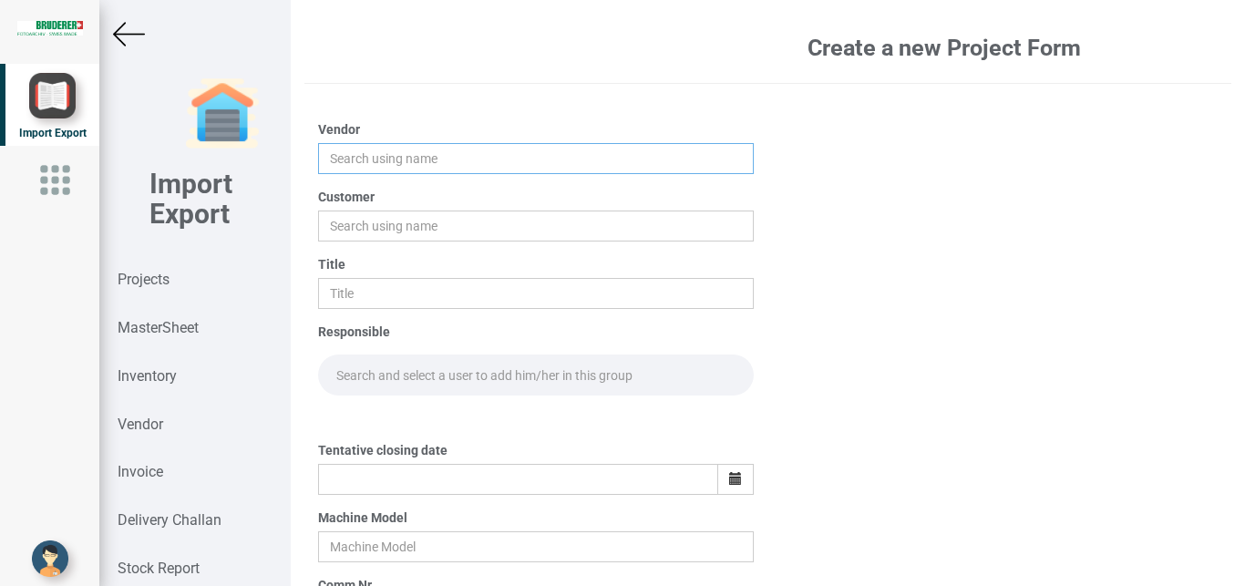
click at [339, 155] on input "text" at bounding box center [536, 158] width 437 height 31
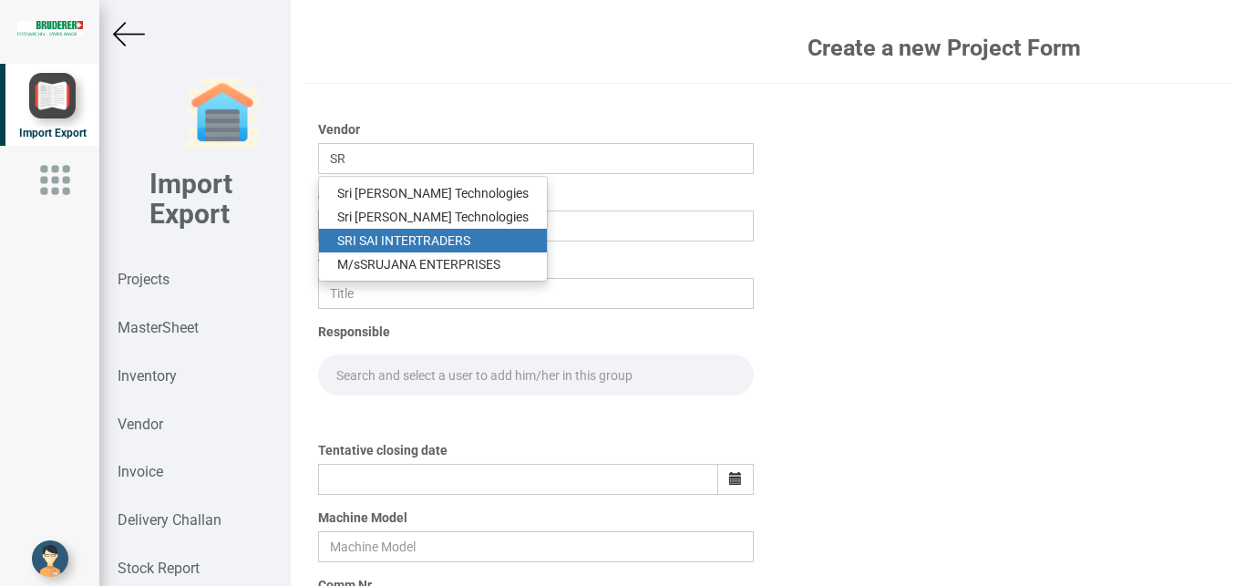
click at [482, 239] on link "SR I SAI INTERTRADERS" at bounding box center [433, 241] width 228 height 24
type input "SRI SAI INTERTRADERS"
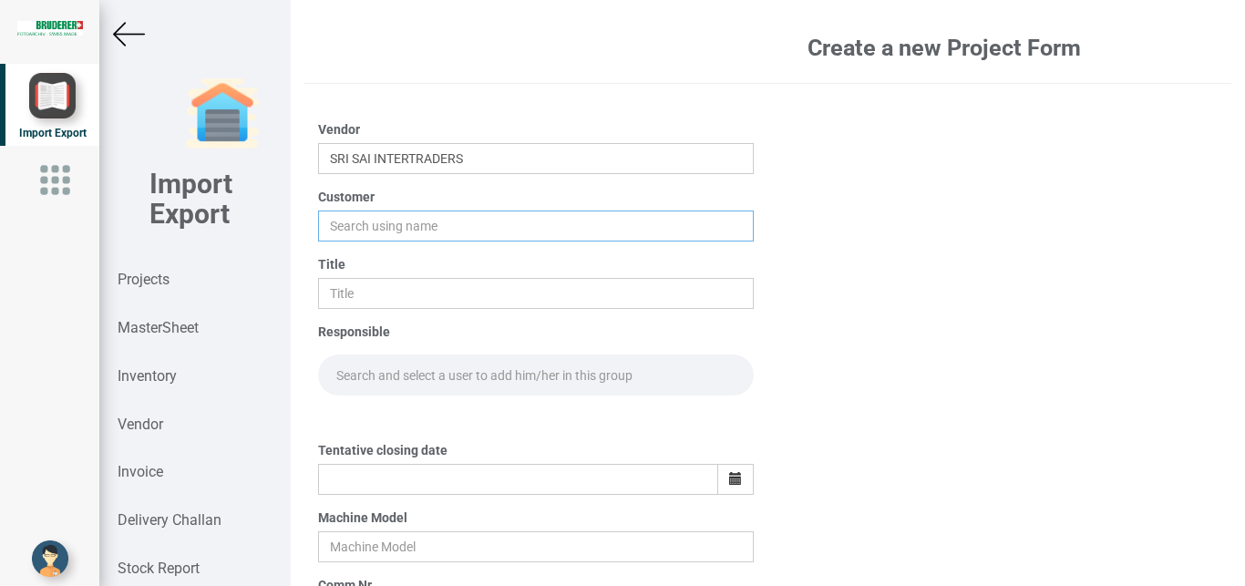
click at [390, 224] on input "text" at bounding box center [536, 226] width 437 height 31
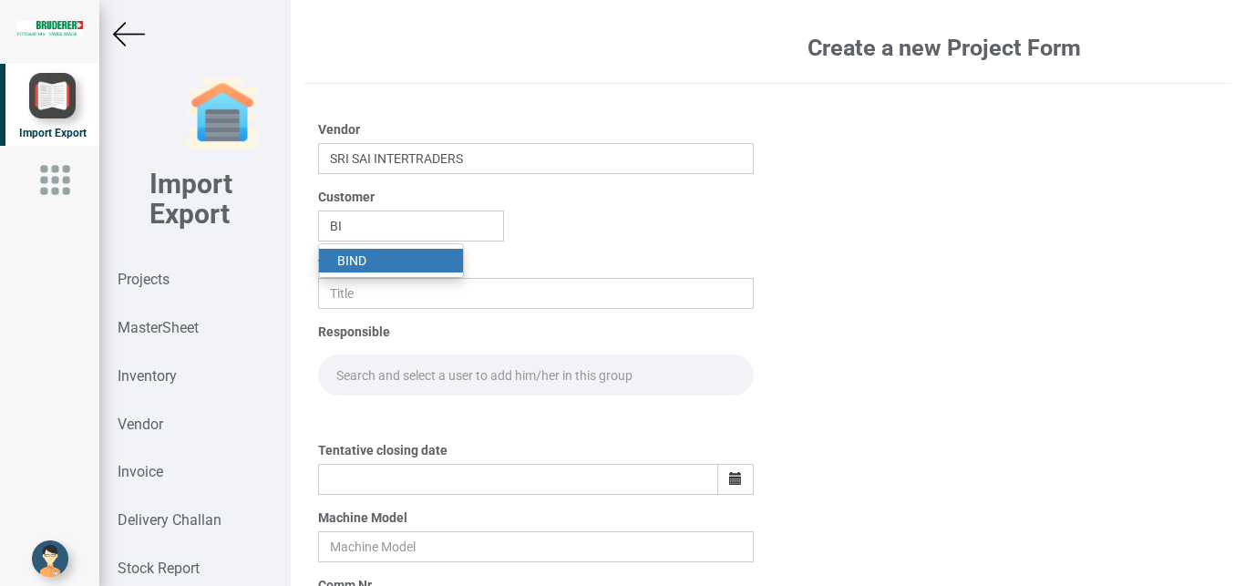
click at [349, 259] on link "BI ND" at bounding box center [391, 261] width 144 height 24
type input "BIND"
click at [355, 286] on input "text" at bounding box center [536, 293] width 437 height 31
type input "PO 7696"
click at [364, 371] on input "text" at bounding box center [536, 375] width 437 height 41
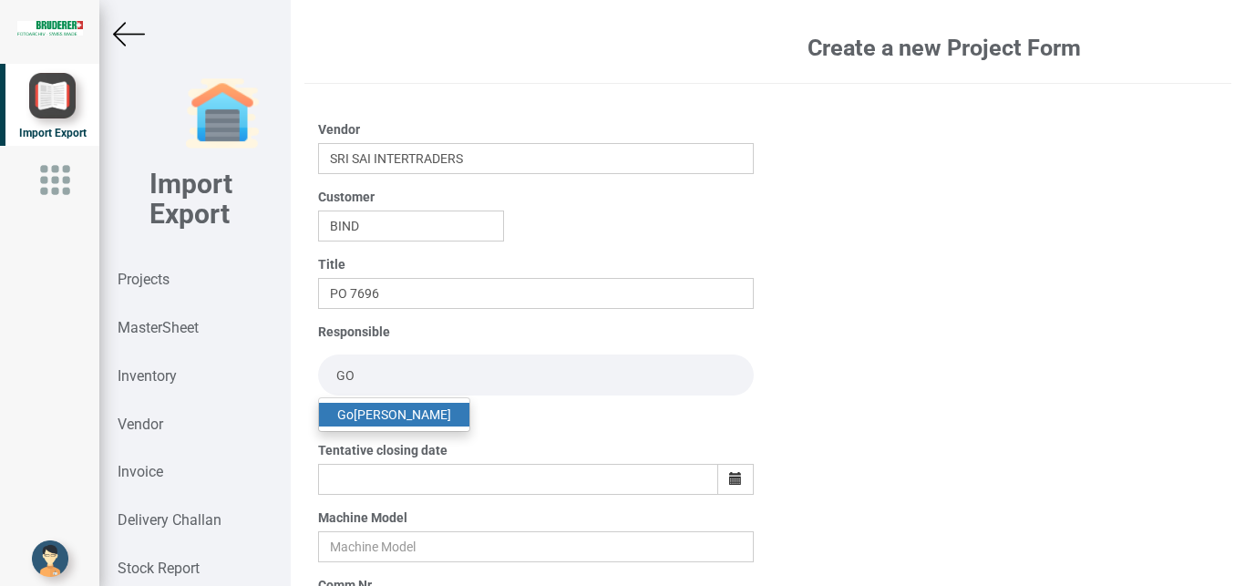
type input "GO"
click at [381, 413] on link "Go [PERSON_NAME]" at bounding box center [394, 415] width 150 height 24
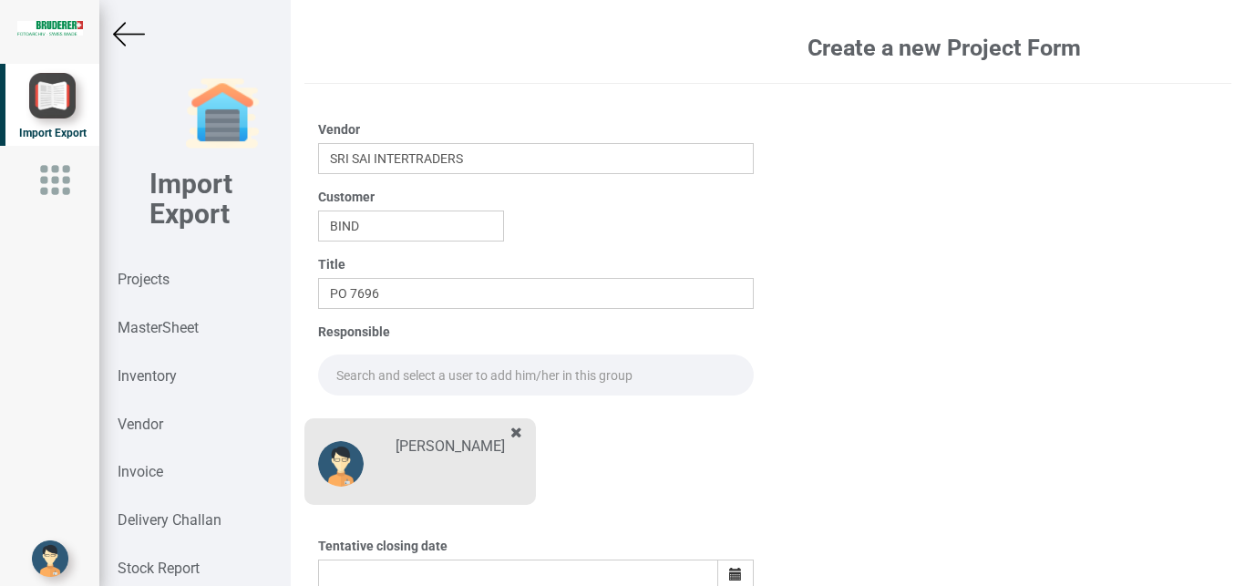
click at [398, 372] on input "text" at bounding box center [536, 375] width 437 height 41
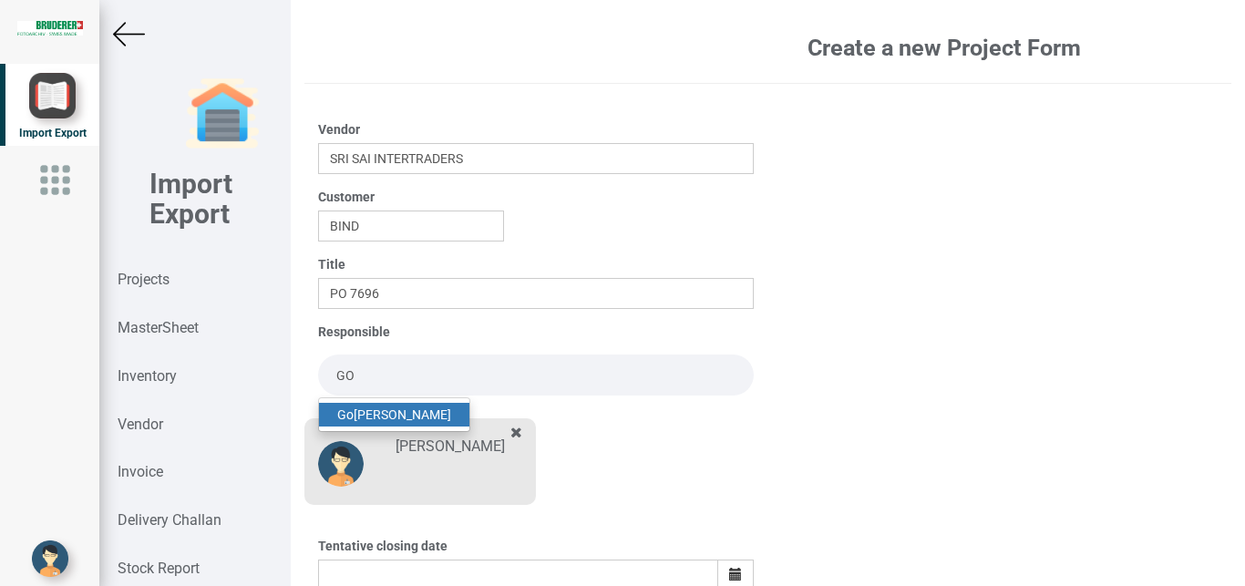
click at [388, 408] on link "Go [PERSON_NAME]" at bounding box center [394, 415] width 150 height 24
type input "[PERSON_NAME]"
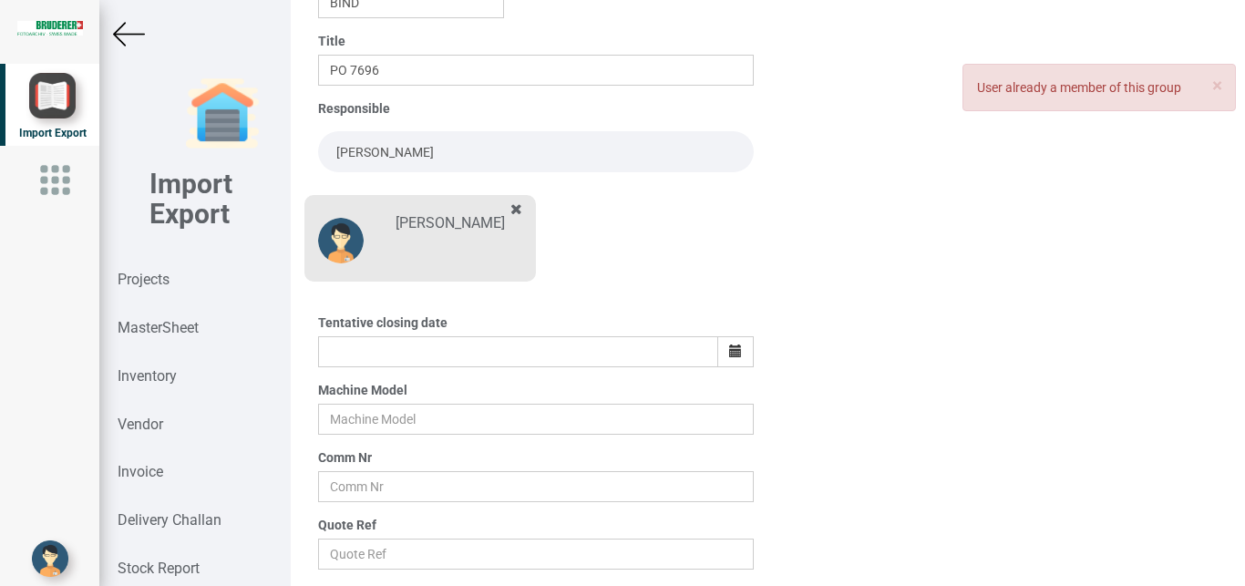
scroll to position [227, 0]
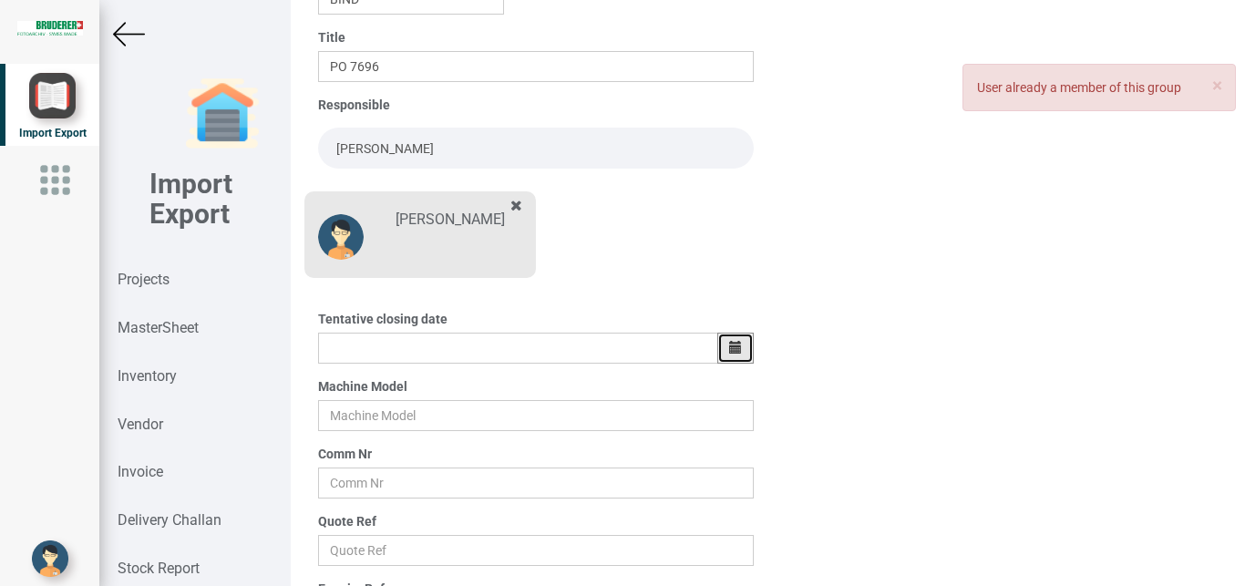
drag, startPoint x: 737, startPoint y: 347, endPoint x: 669, endPoint y: 390, distance: 79.9
click at [737, 346] on button "button" at bounding box center [735, 348] width 36 height 31
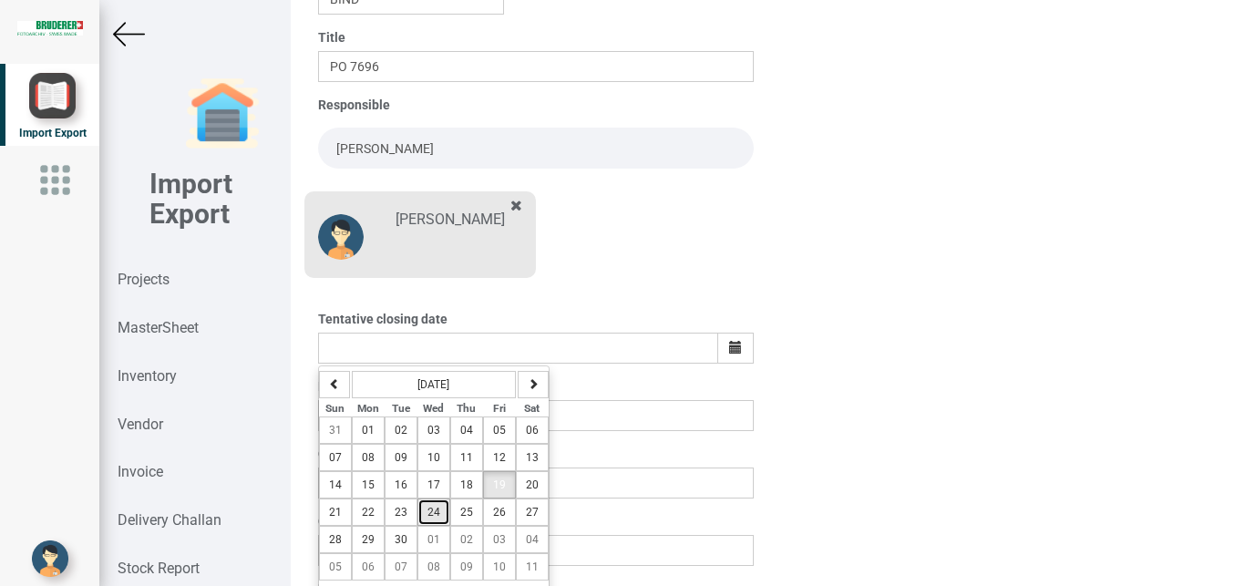
click at [428, 507] on span "24" at bounding box center [434, 512] width 13 height 13
type input "[DATE]"
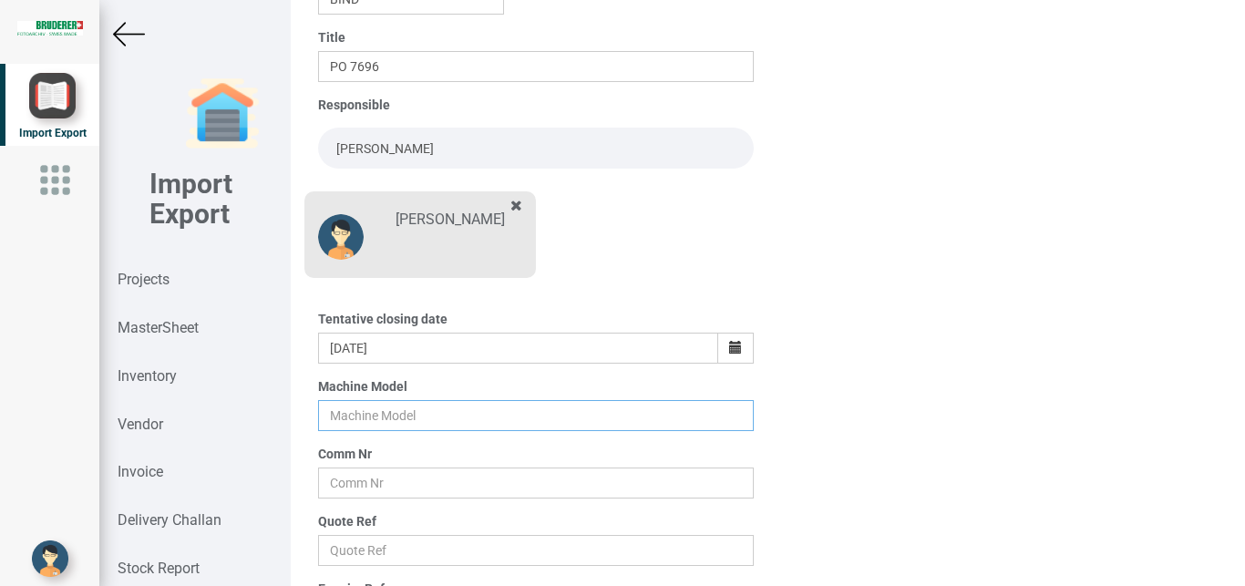
drag, startPoint x: 359, startPoint y: 414, endPoint x: 376, endPoint y: 413, distance: 16.4
click at [367, 412] on input "text" at bounding box center [536, 415] width 437 height 31
type input "BSTA 50H(E)"
click at [391, 486] on input "text" at bounding box center [536, 483] width 437 height 31
type input "5965"
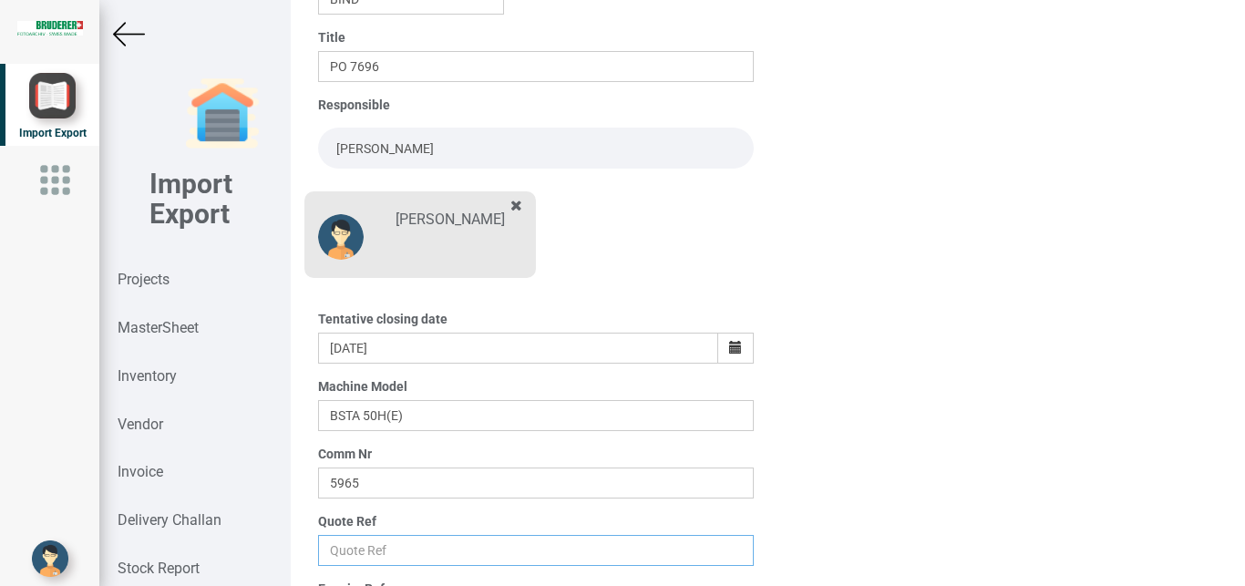
click at [386, 551] on input "text" at bounding box center [536, 550] width 437 height 31
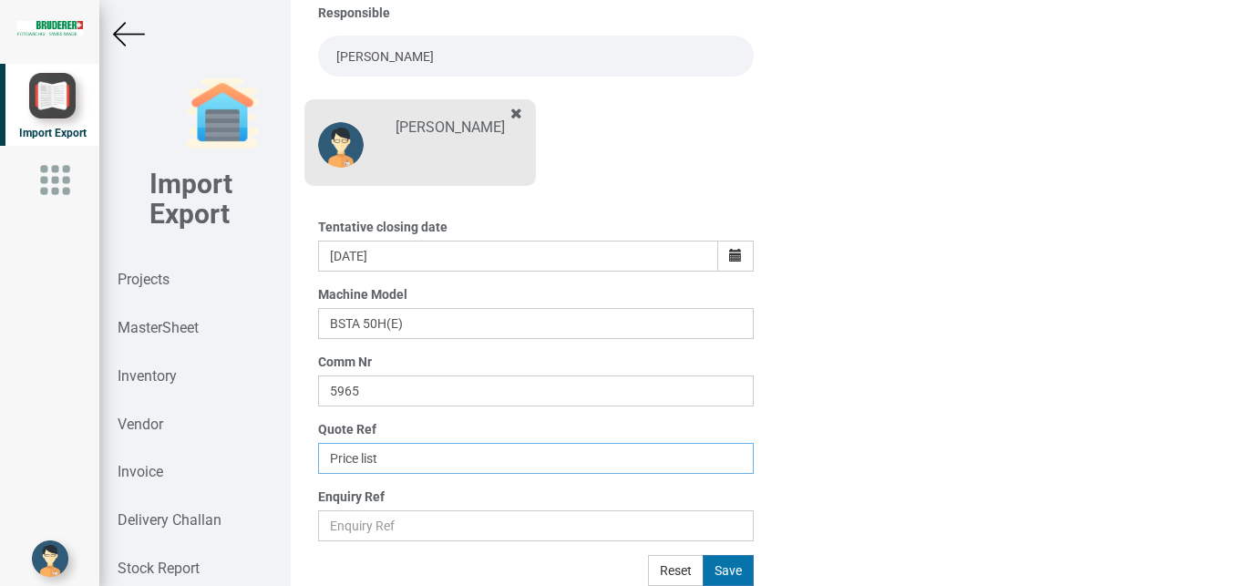
type input "Price list"
click at [732, 573] on button "Save" at bounding box center [728, 570] width 51 height 31
type input "[DATE]"
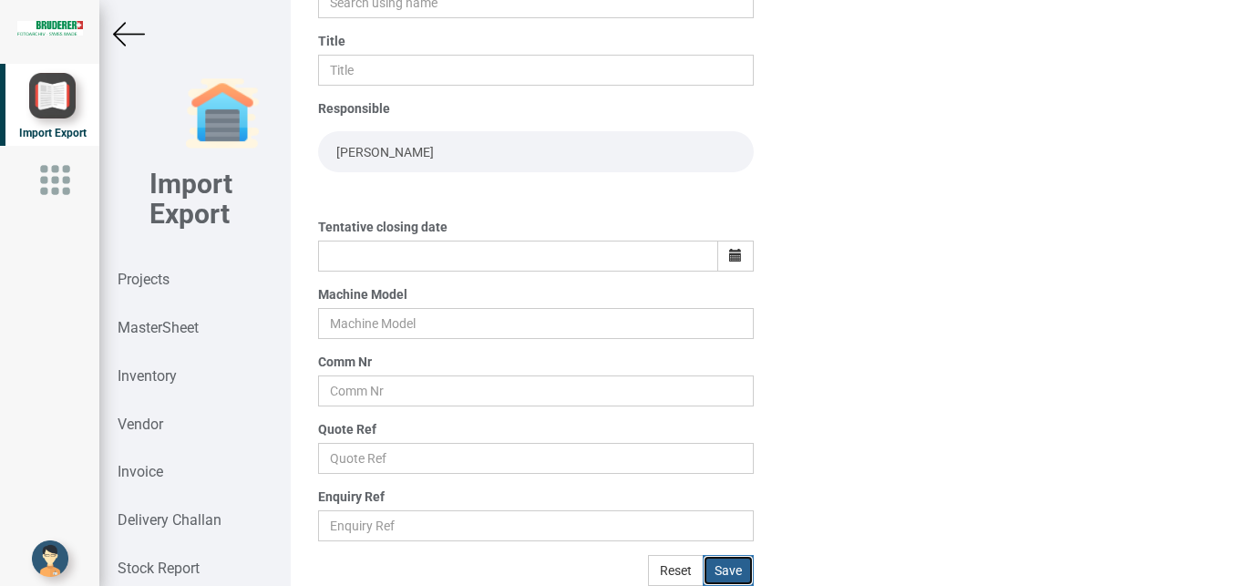
scroll to position [223, 0]
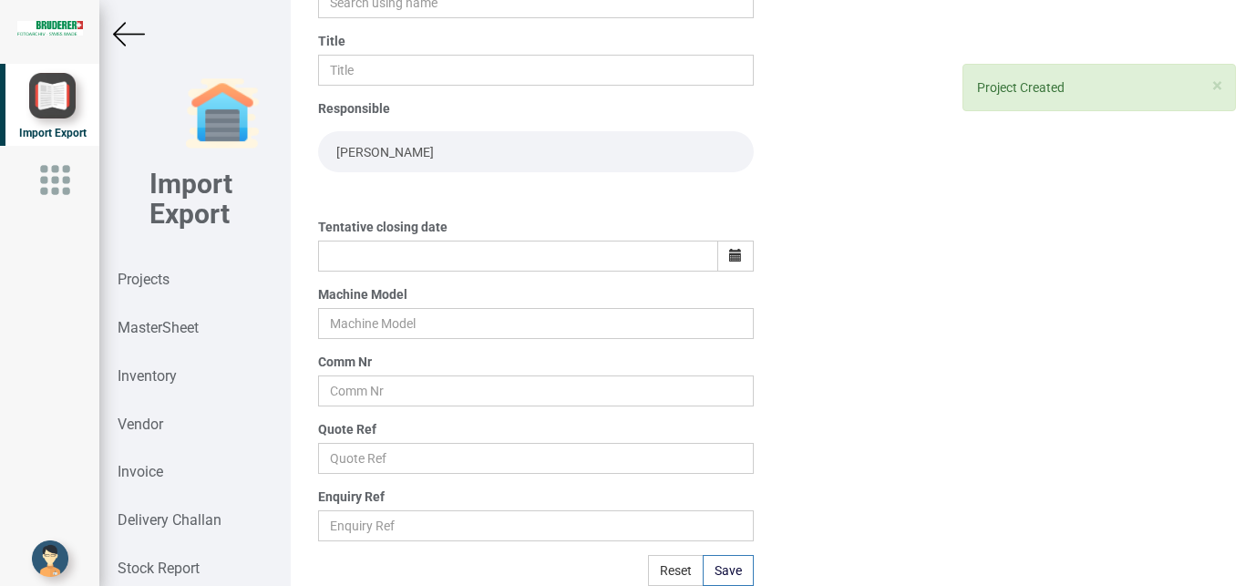
click at [133, 37] on img at bounding box center [129, 34] width 32 height 32
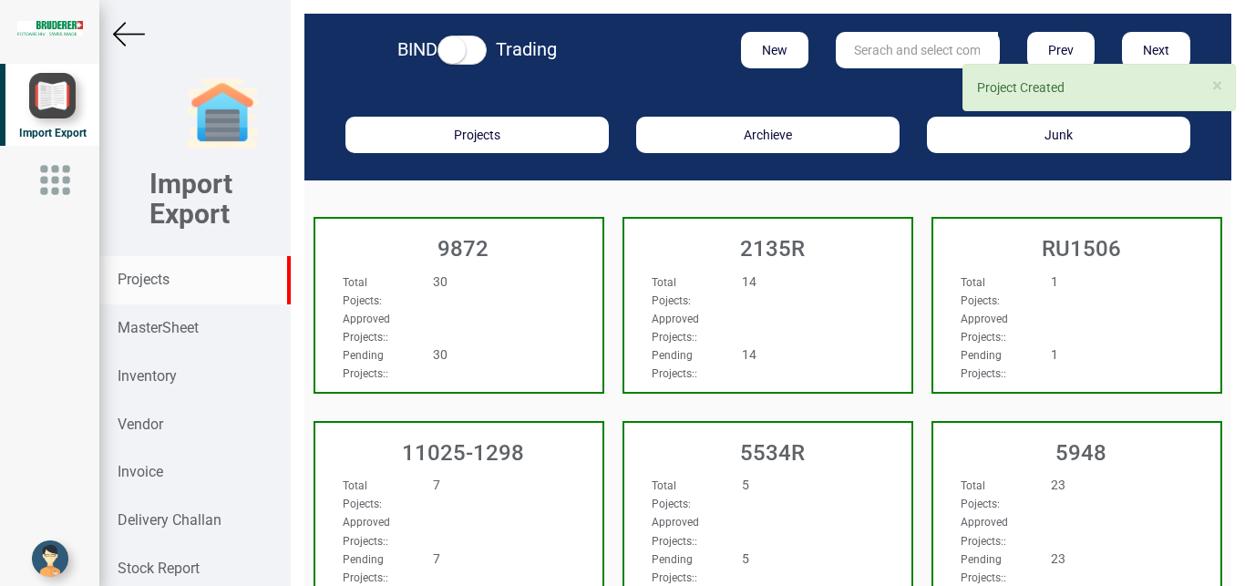
click at [886, 58] on input "text" at bounding box center [917, 50] width 162 height 36
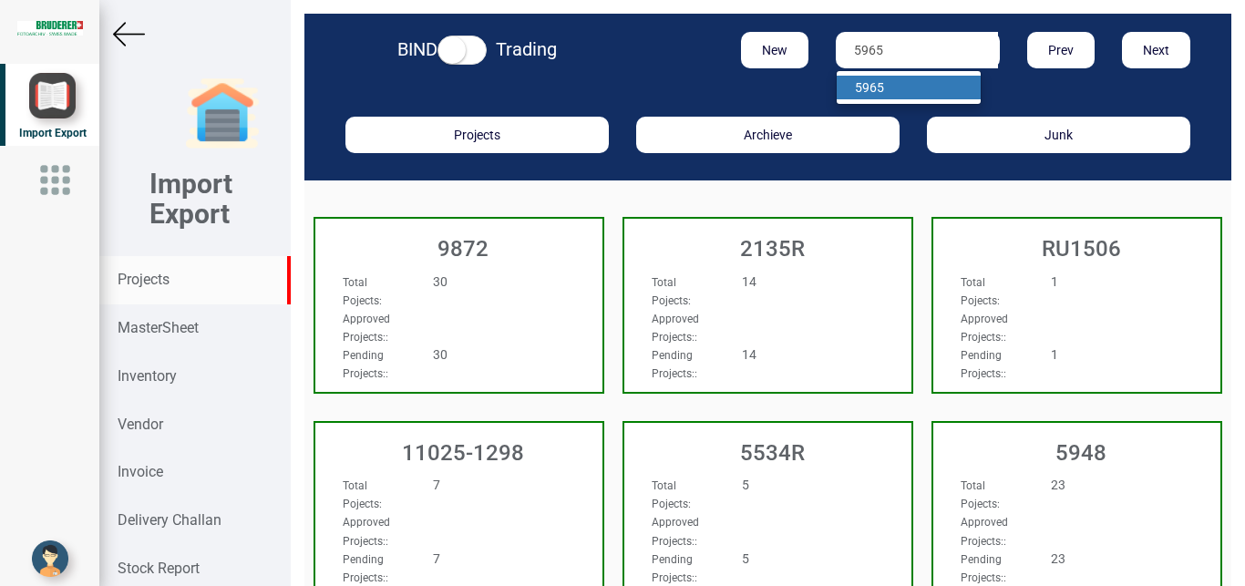
type input "5965"
click at [861, 91] on strong "5965" at bounding box center [869, 87] width 29 height 15
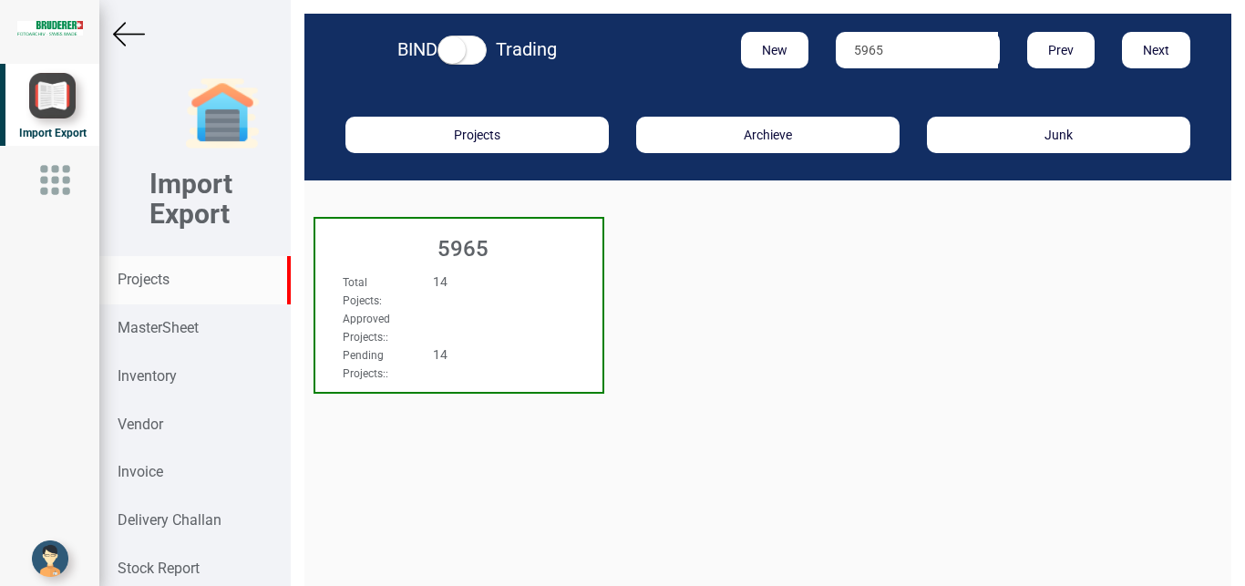
click at [494, 253] on h3 "5965" at bounding box center [464, 249] width 278 height 24
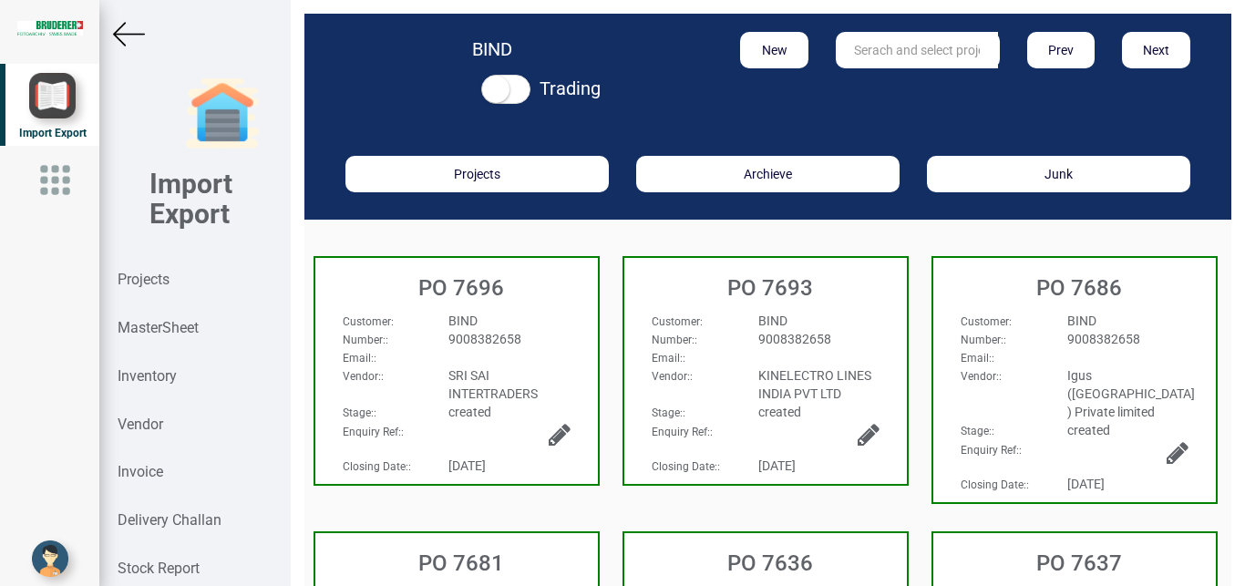
click at [526, 343] on div "9008382658" at bounding box center [509, 339] width 149 height 18
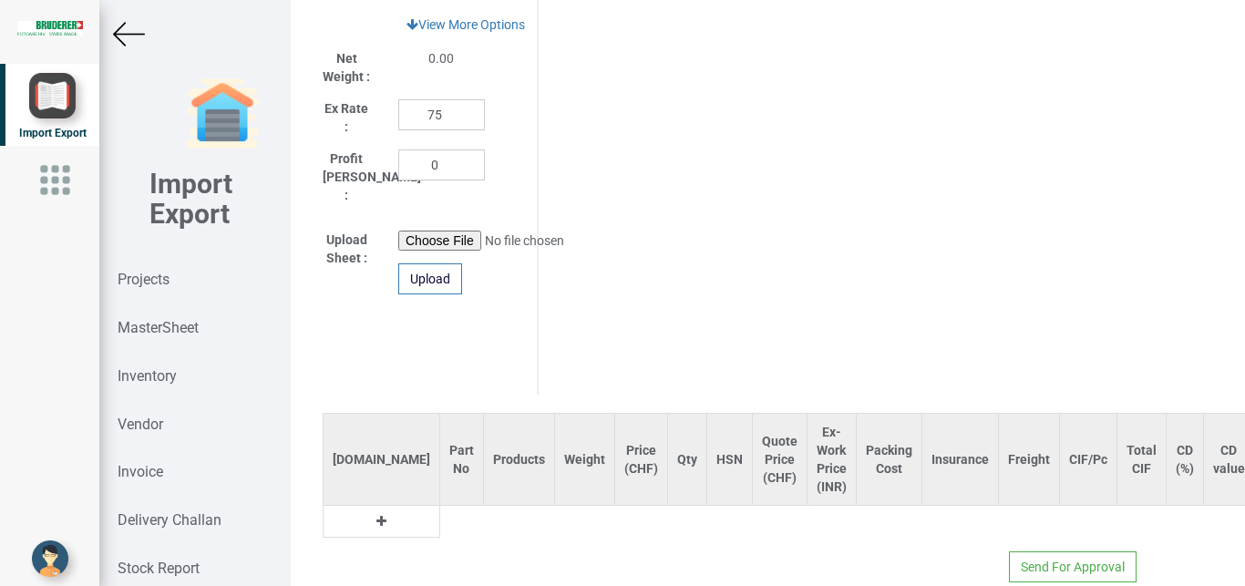
scroll to position [994, 0]
click at [377, 515] on icon at bounding box center [382, 521] width 10 height 13
click at [440, 510] on input "text" at bounding box center [461, 521] width 43 height 31
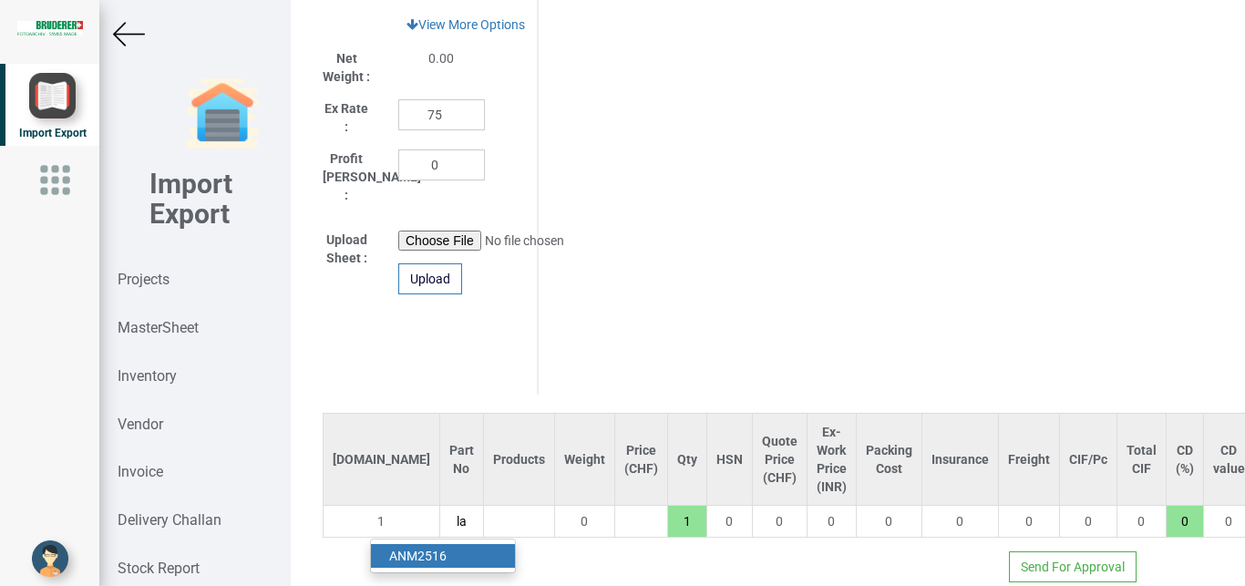
type input "l"
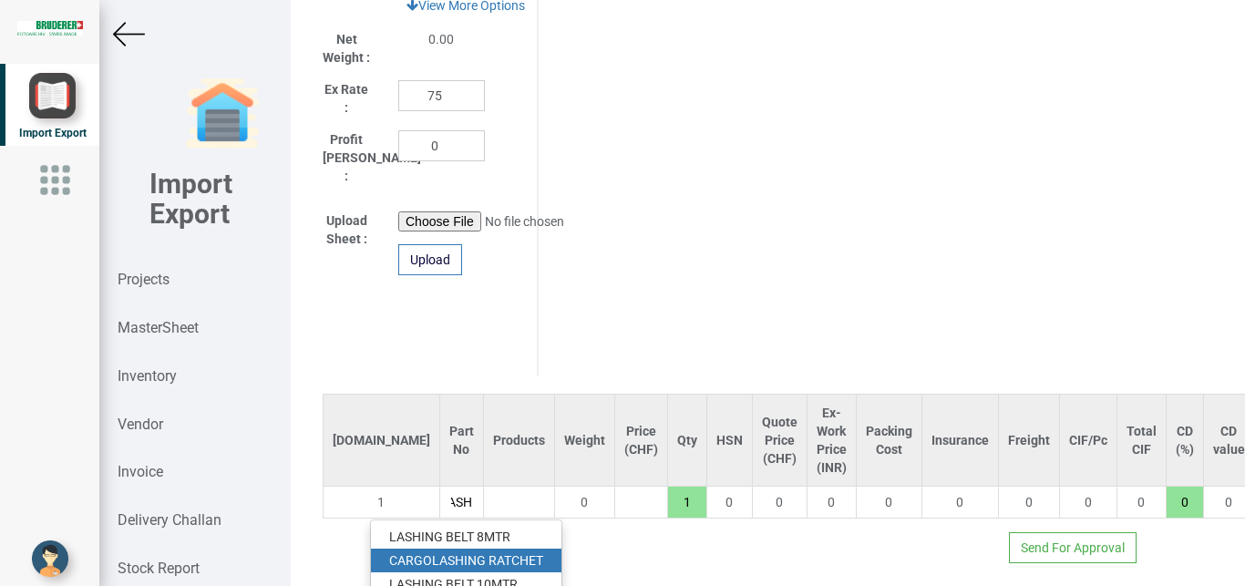
scroll to position [1031, 0]
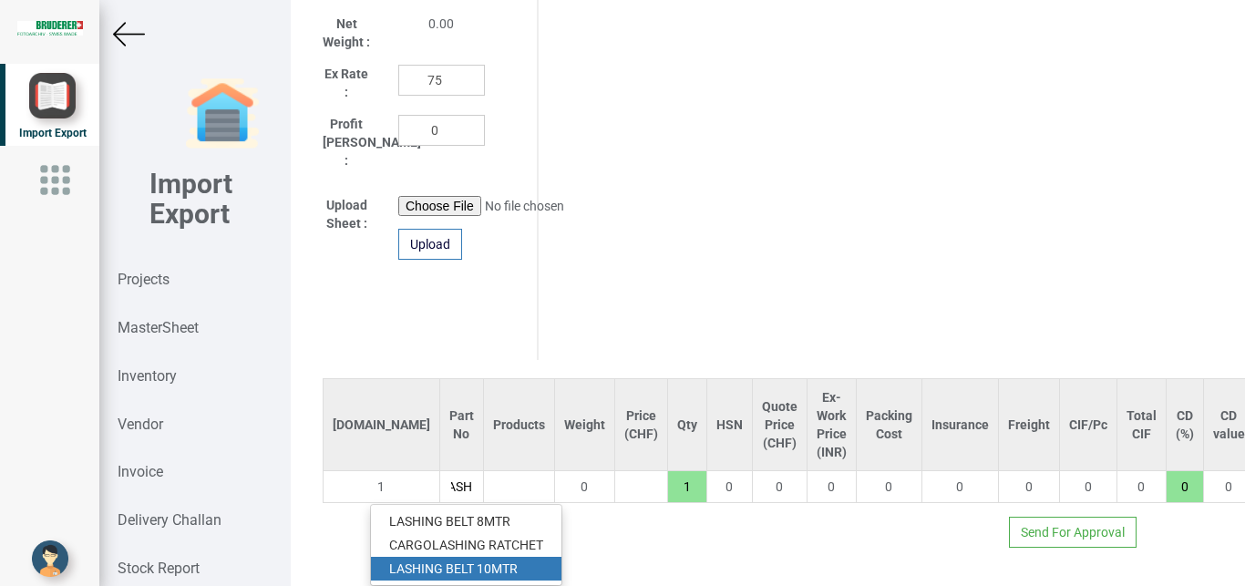
type input "LASH"
click at [501, 557] on link "LASH ING BELT 10MTR" at bounding box center [466, 569] width 191 height 24
type input "866"
type input "LASHING BELT 10MTR"
type input "18"
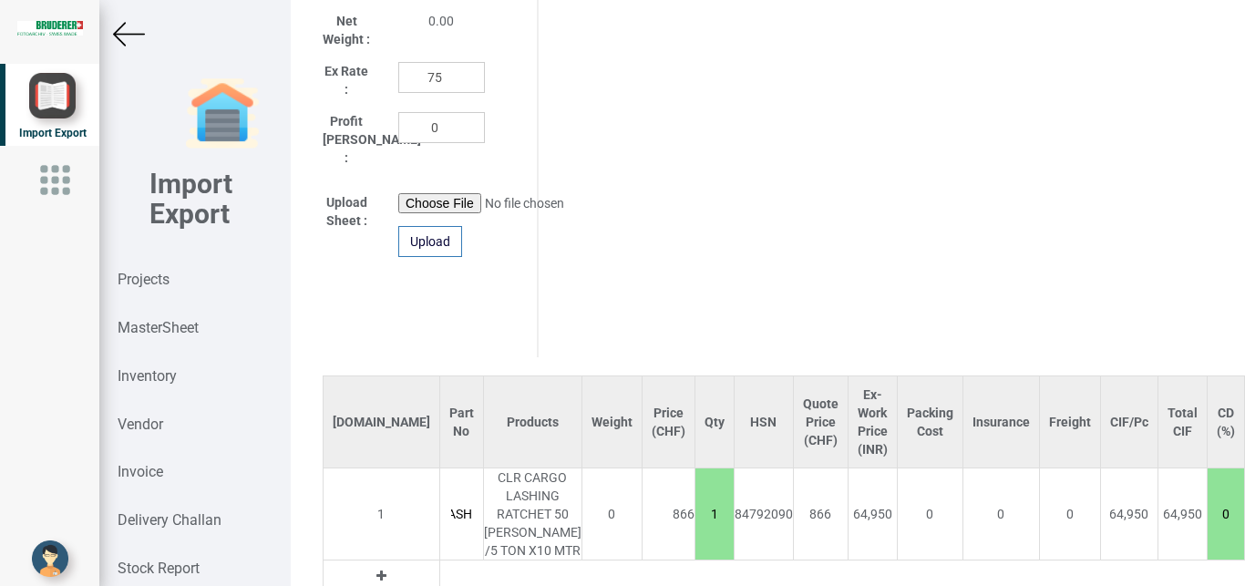
scroll to position [0, 108]
drag, startPoint x: 608, startPoint y: 521, endPoint x: 642, endPoint y: 522, distance: 33.8
click at [696, 522] on input "1" at bounding box center [715, 514] width 38 height 31
type input "8660"
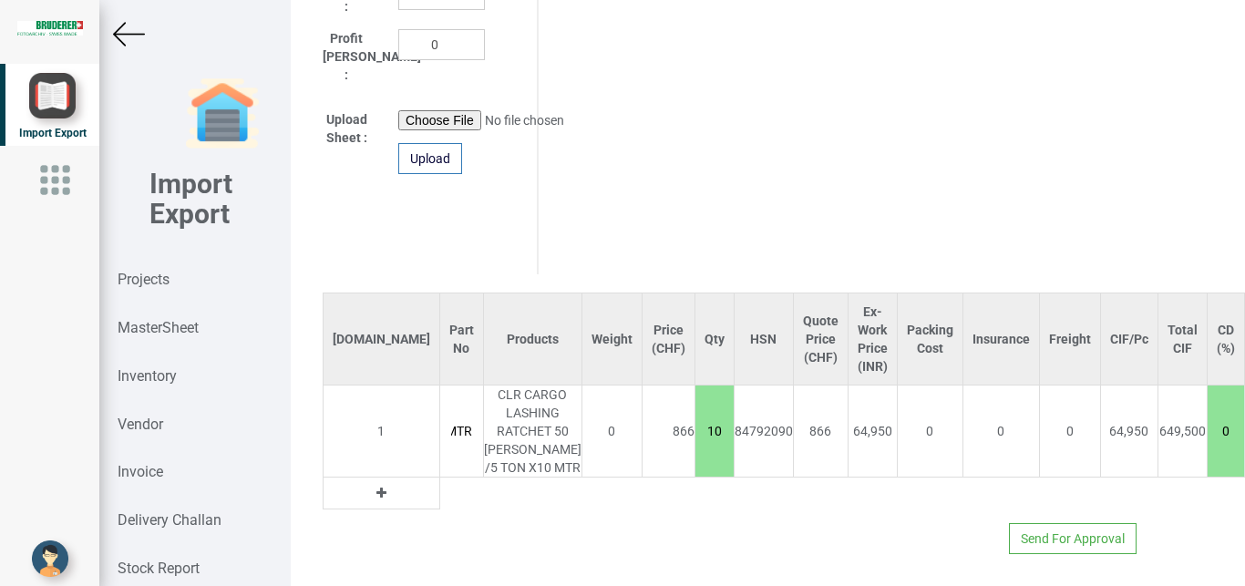
type input "10"
click at [377, 487] on icon at bounding box center [382, 493] width 10 height 13
drag, startPoint x: 366, startPoint y: 482, endPoint x: 437, endPoint y: 478, distance: 70.3
click at [369, 482] on td "2" at bounding box center [381, 494] width 117 height 32
click at [440, 478] on input "text" at bounding box center [461, 493] width 43 height 31
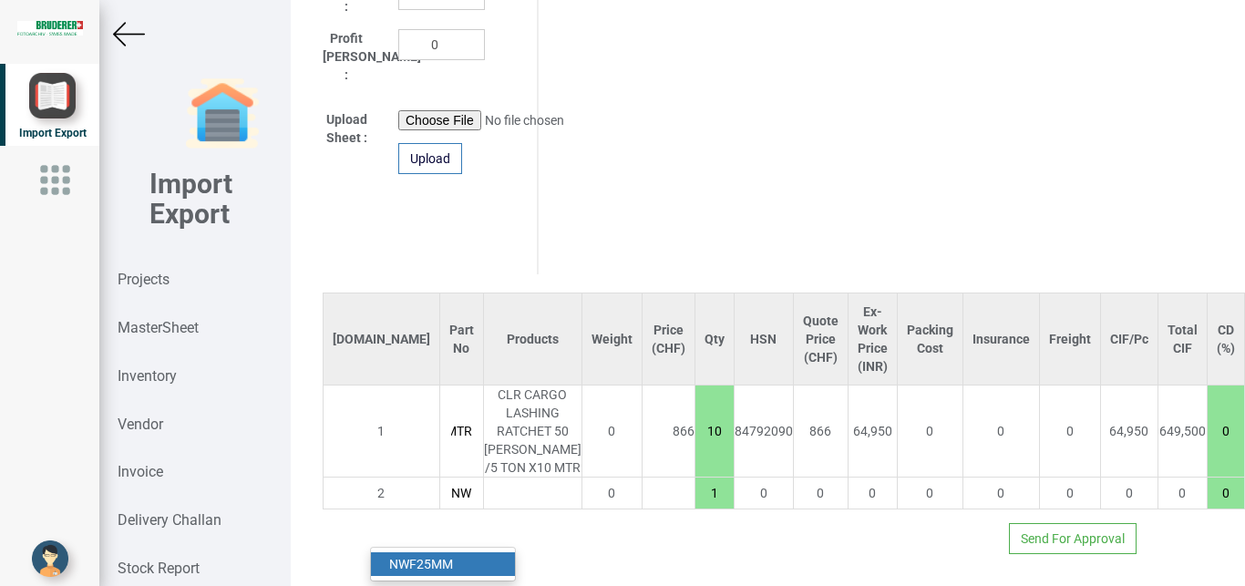
type input "NW"
drag, startPoint x: 414, startPoint y: 514, endPoint x: 526, endPoint y: 523, distance: 112.5
click at [415, 552] on link "NW F25MM" at bounding box center [443, 564] width 144 height 24
type input "8691"
type input "NWF25MM"
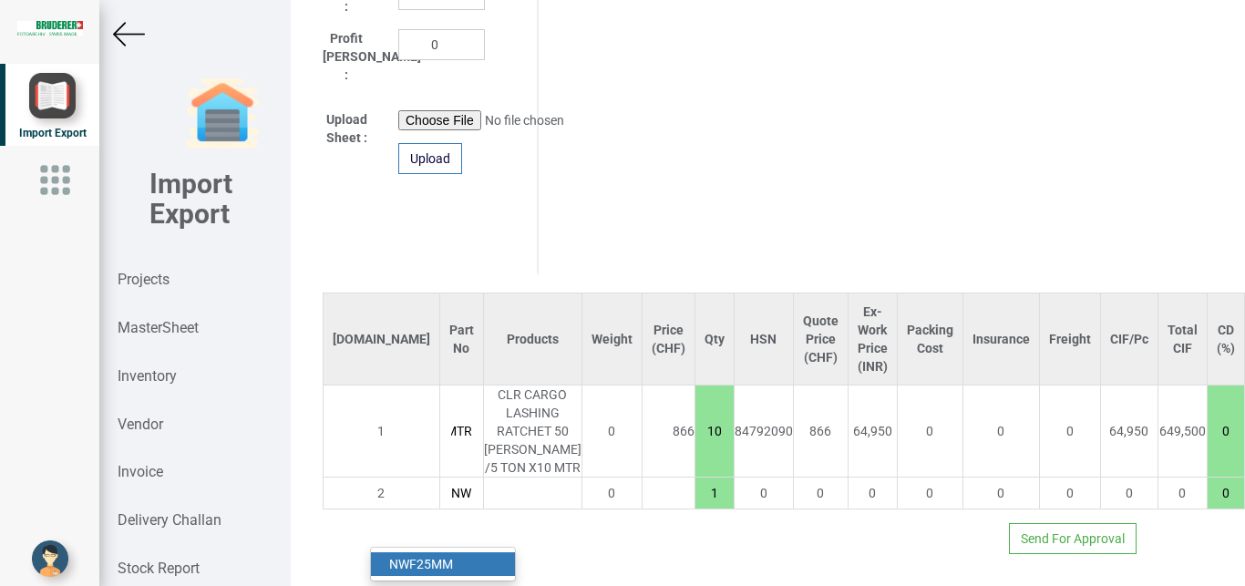
type input "18"
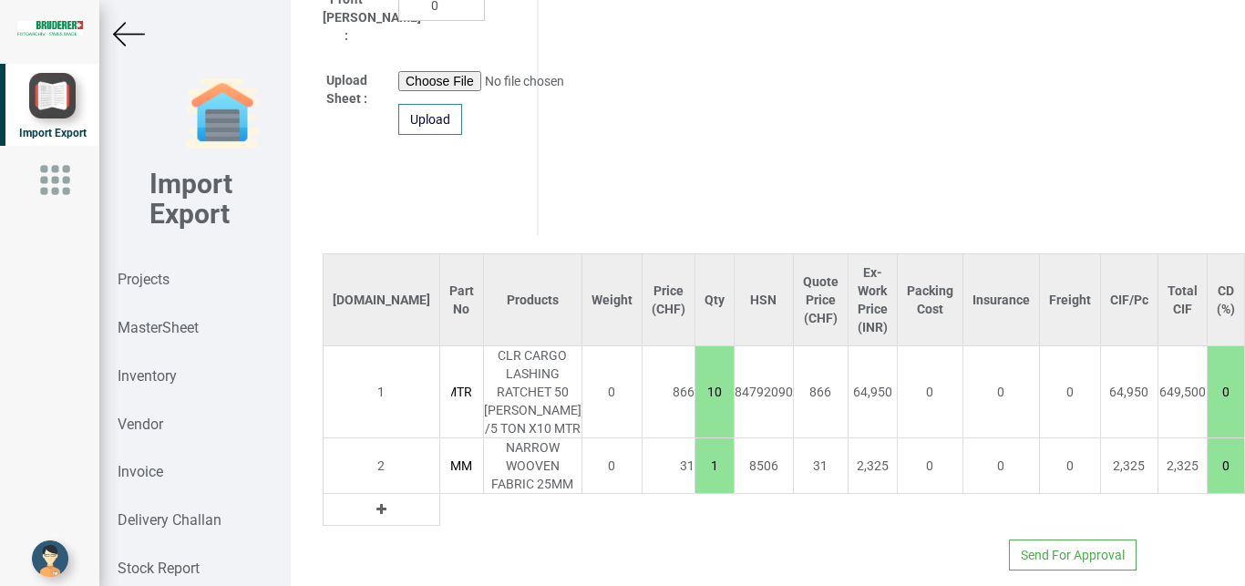
drag, startPoint x: 604, startPoint y: 497, endPoint x: 618, endPoint y: 502, distance: 14.7
click at [696, 481] on input "1" at bounding box center [715, 465] width 38 height 31
type input "8722"
type input "2"
type input "9280"
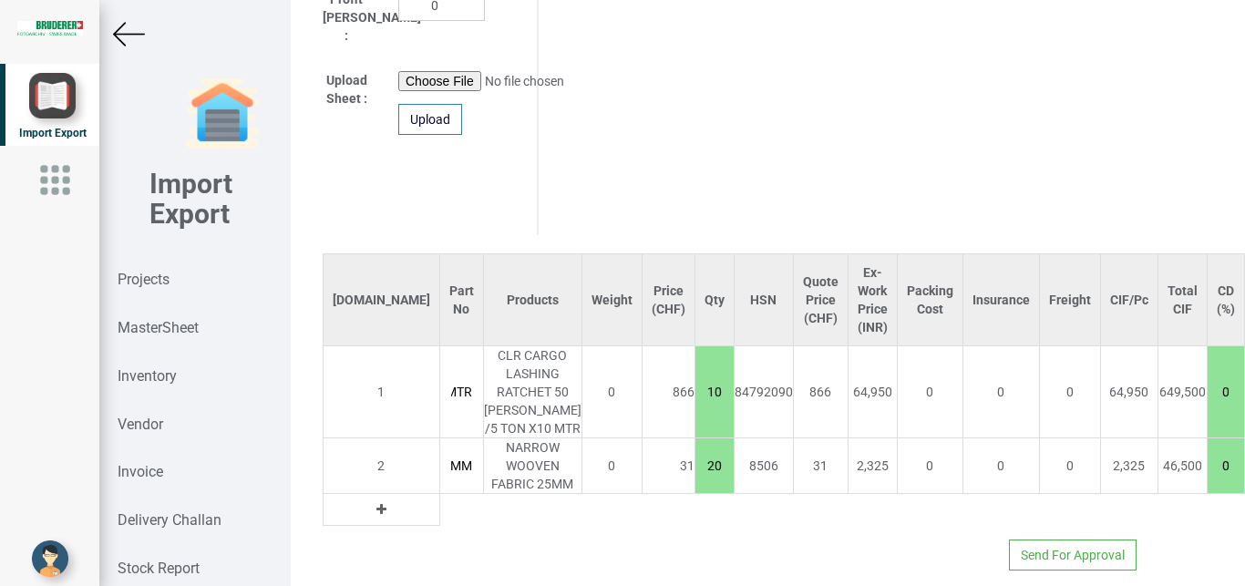
type input "200"
type input "70660"
type input "2000"
type input "14860"
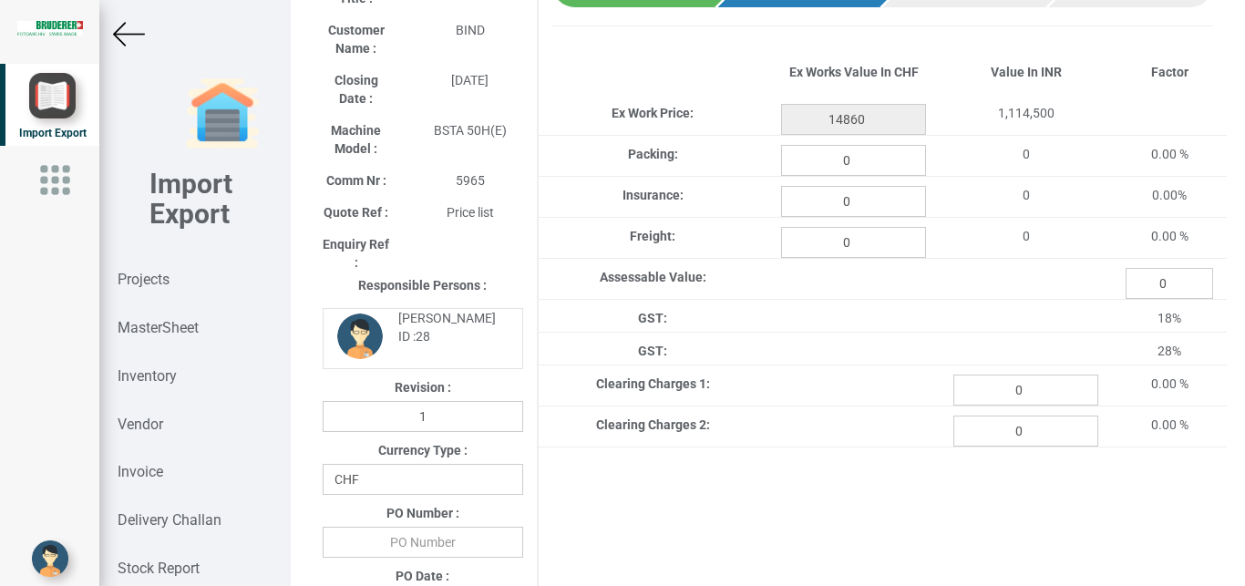
scroll to position [266, 0]
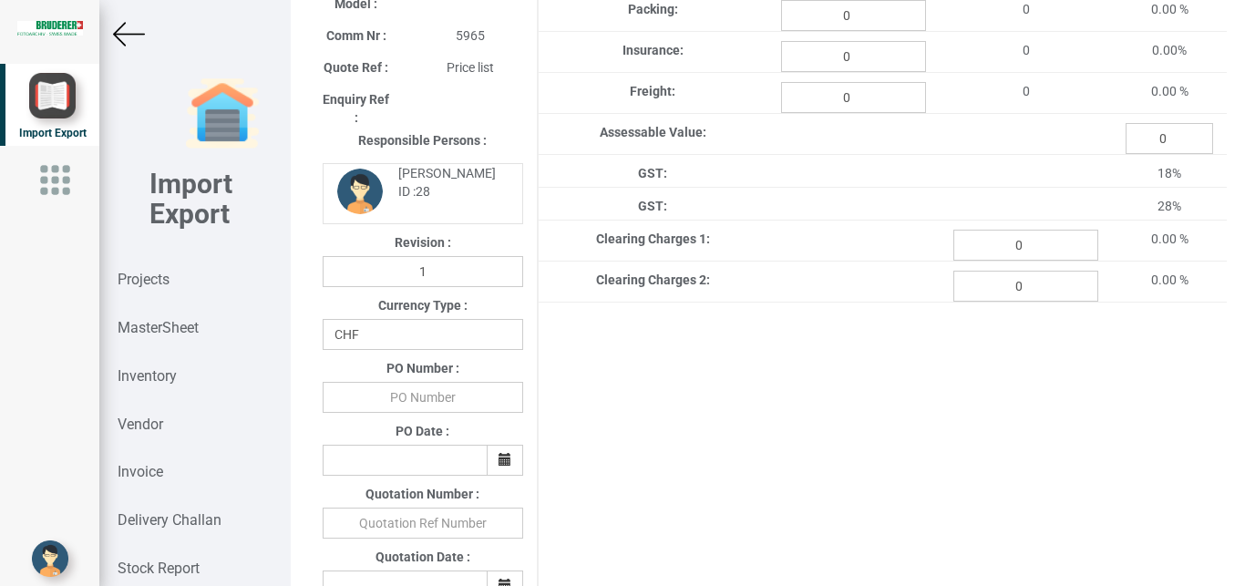
type input "200"
select select "INR"
click option "INR" at bounding box center [0, 0] width 0 height 0
drag, startPoint x: 436, startPoint y: 406, endPoint x: 521, endPoint y: 395, distance: 86.4
click at [444, 403] on input "text" at bounding box center [423, 397] width 201 height 31
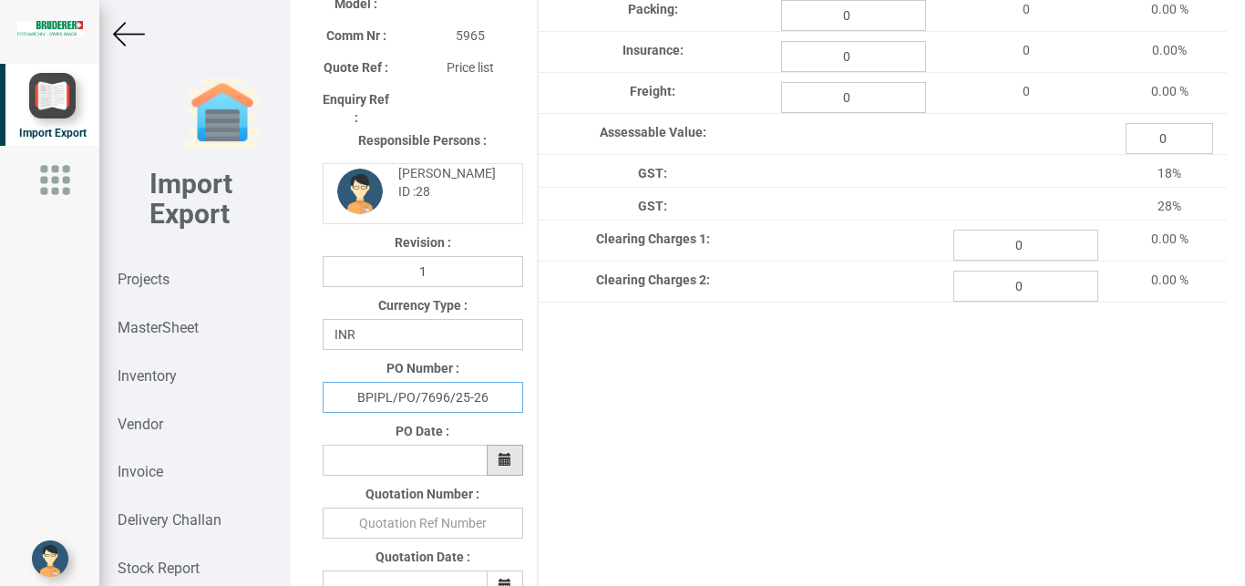
type input "BPIPL/PO/7696/25-26"
click at [499, 461] on icon "button" at bounding box center [505, 459] width 13 height 13
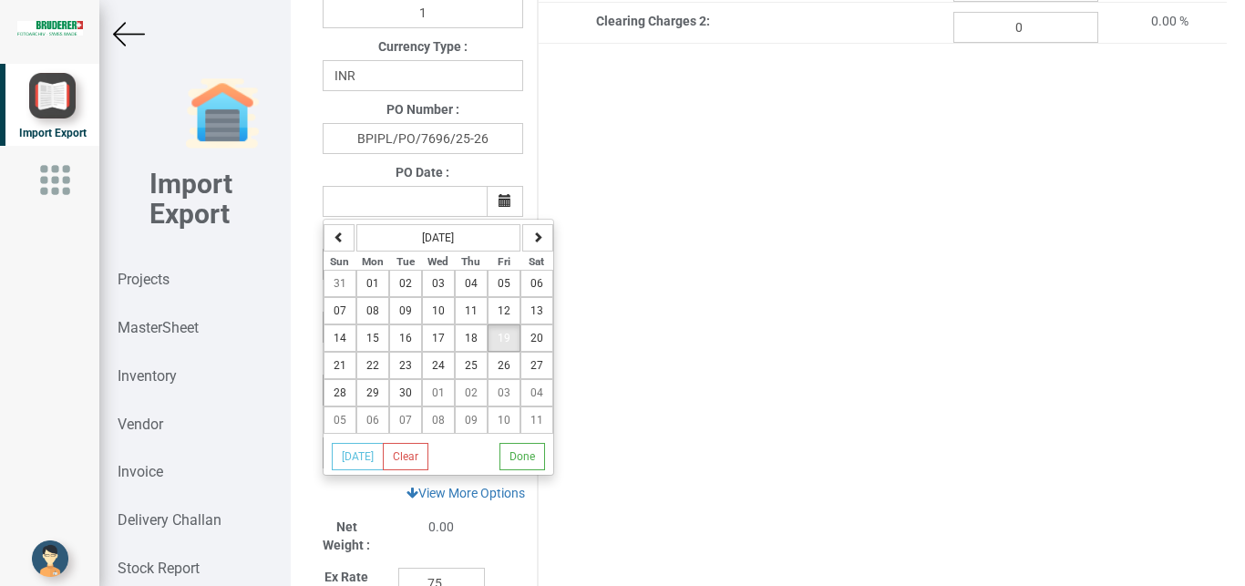
scroll to position [519, 0]
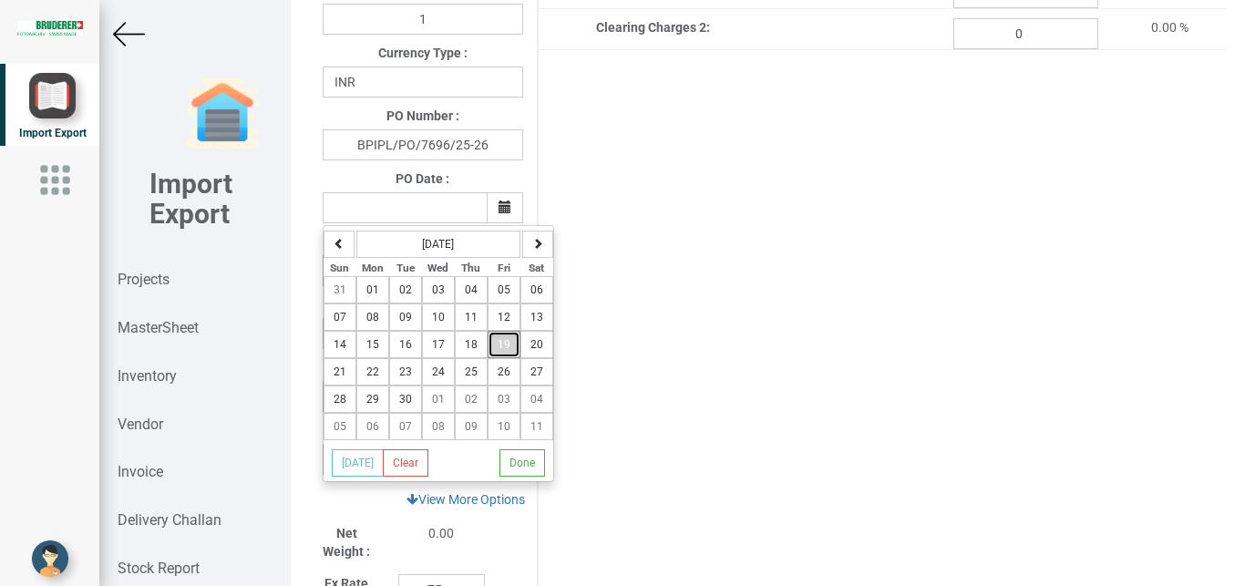
click at [500, 346] on span "19" at bounding box center [504, 344] width 13 height 13
type input "[DATE]"
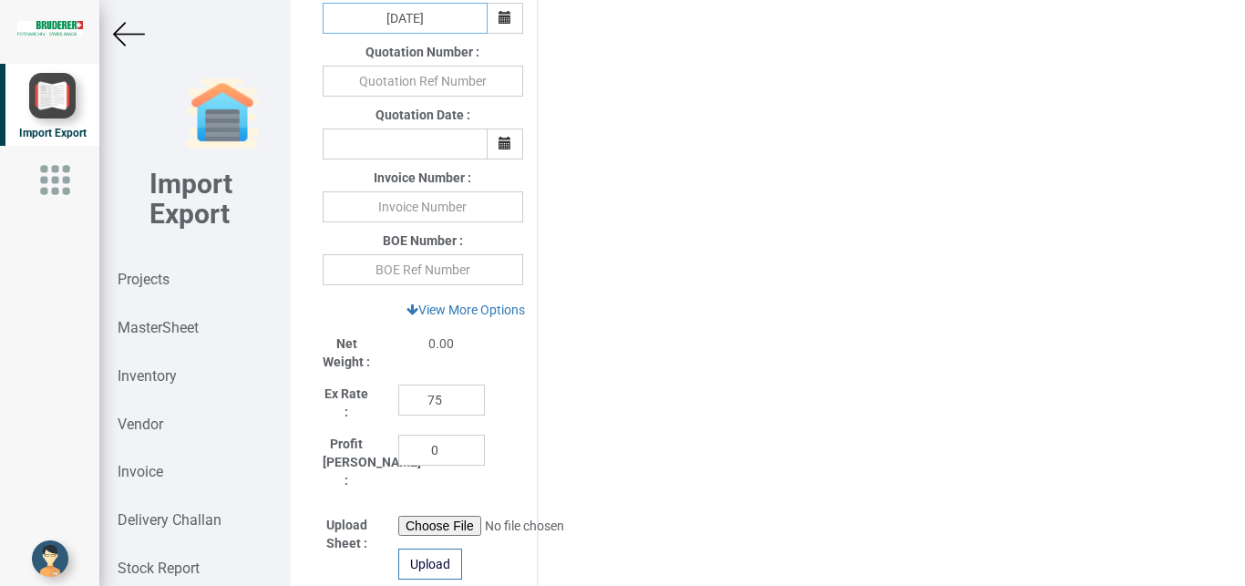
scroll to position [759, 0]
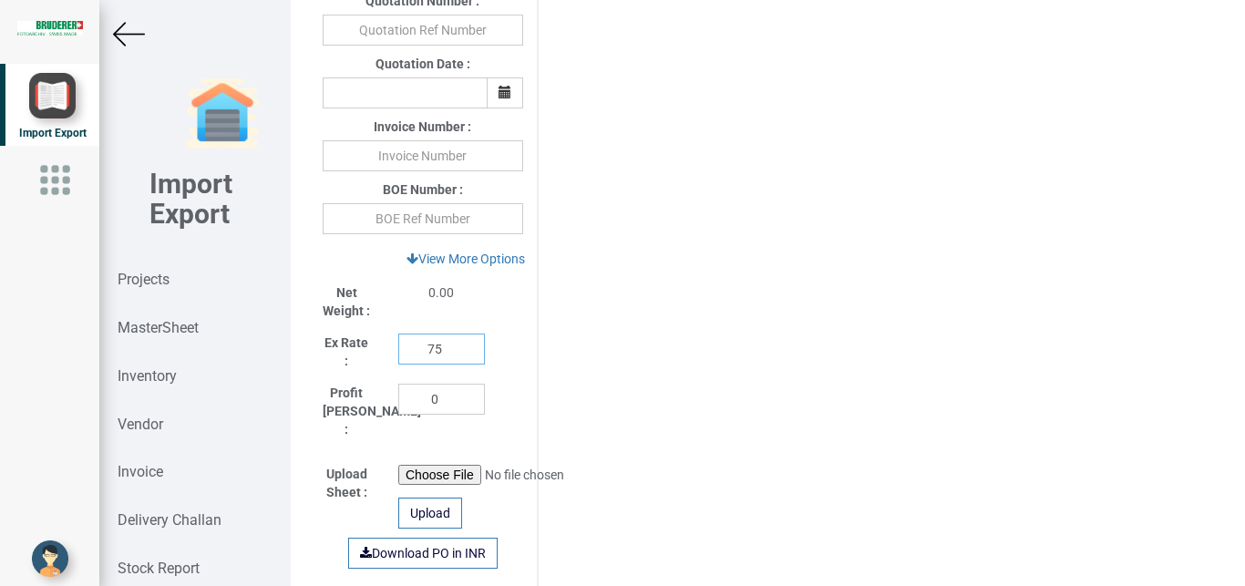
drag, startPoint x: 443, startPoint y: 349, endPoint x: 397, endPoint y: 349, distance: 45.6
click at [398, 349] on input "75" at bounding box center [441, 349] width 87 height 31
type input "1"
click at [500, 262] on link "View More Options" at bounding box center [466, 258] width 142 height 31
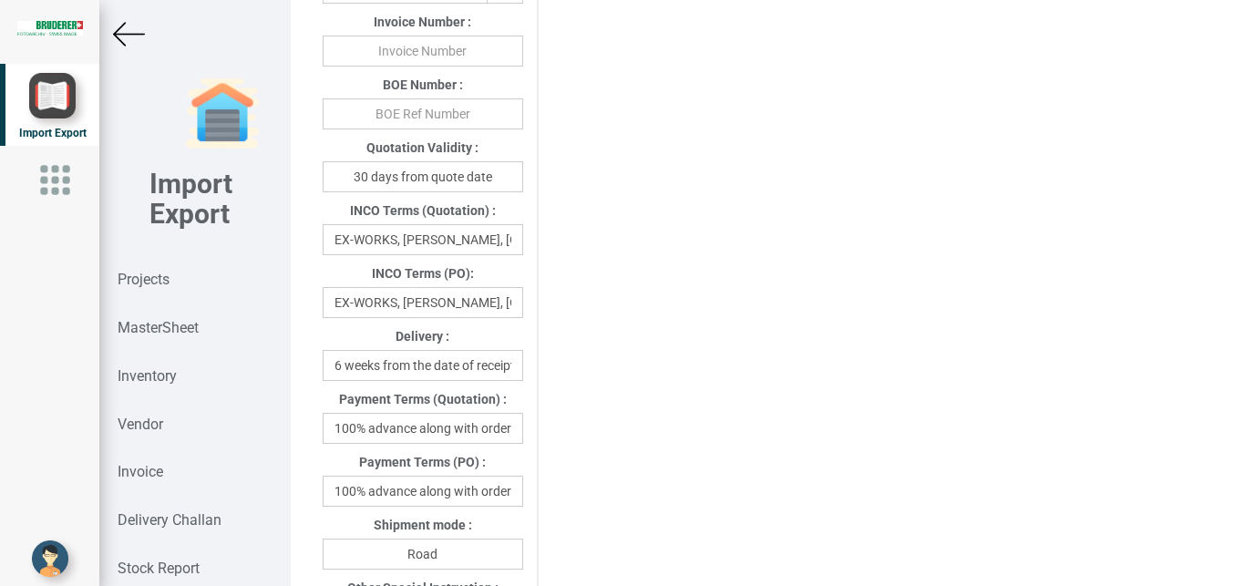
scroll to position [872, 0]
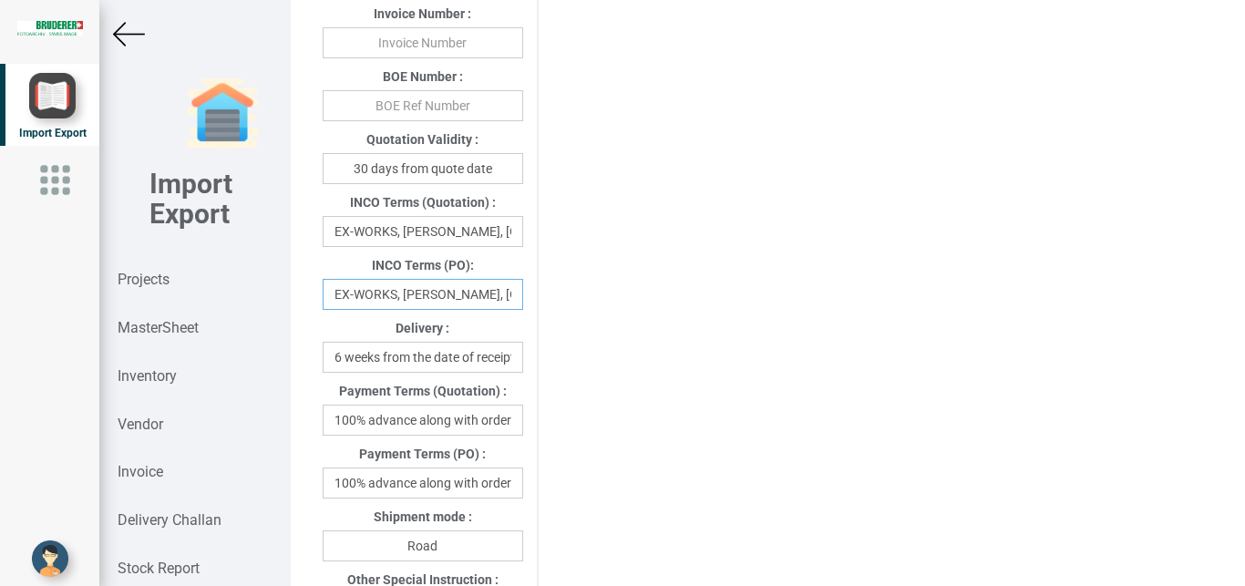
drag, startPoint x: 329, startPoint y: 296, endPoint x: 604, endPoint y: 302, distance: 275.4
click at [604, 302] on div "Project Title : PO 7696 Customer Name : BIND Closing Date : [DATE] Machine Mode…" at bounding box center [768, 313] width 918 height 2204
drag, startPoint x: 483, startPoint y: 297, endPoint x: 269, endPoint y: 297, distance: 214.2
click at [323, 297] on input "Dtzerland" at bounding box center [423, 294] width 201 height 31
type input "e"
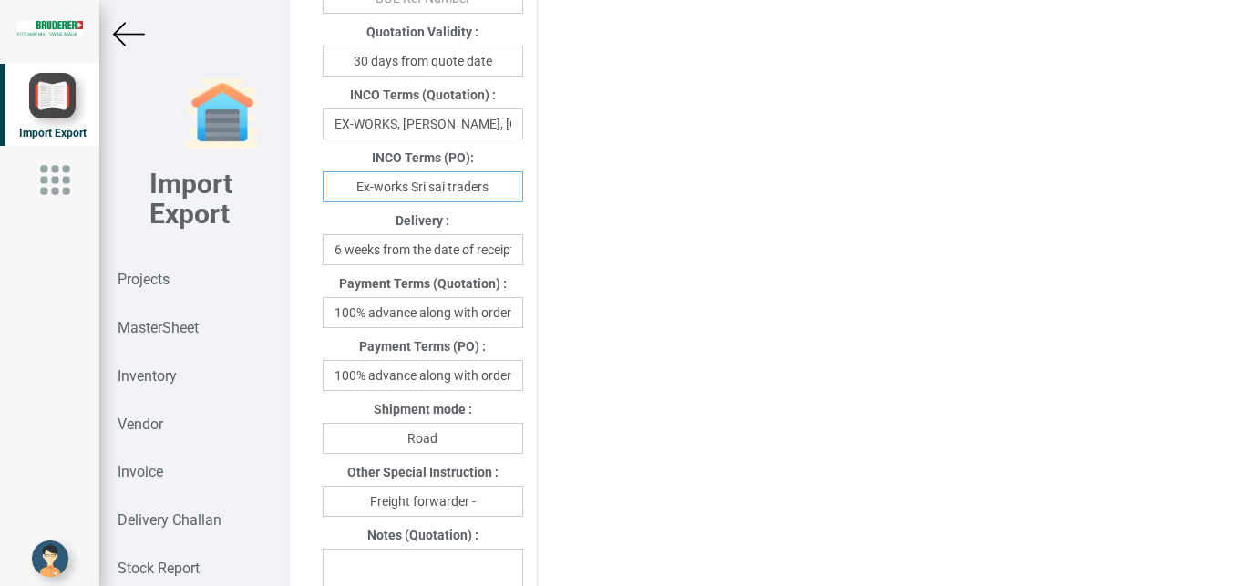
scroll to position [1020, 0]
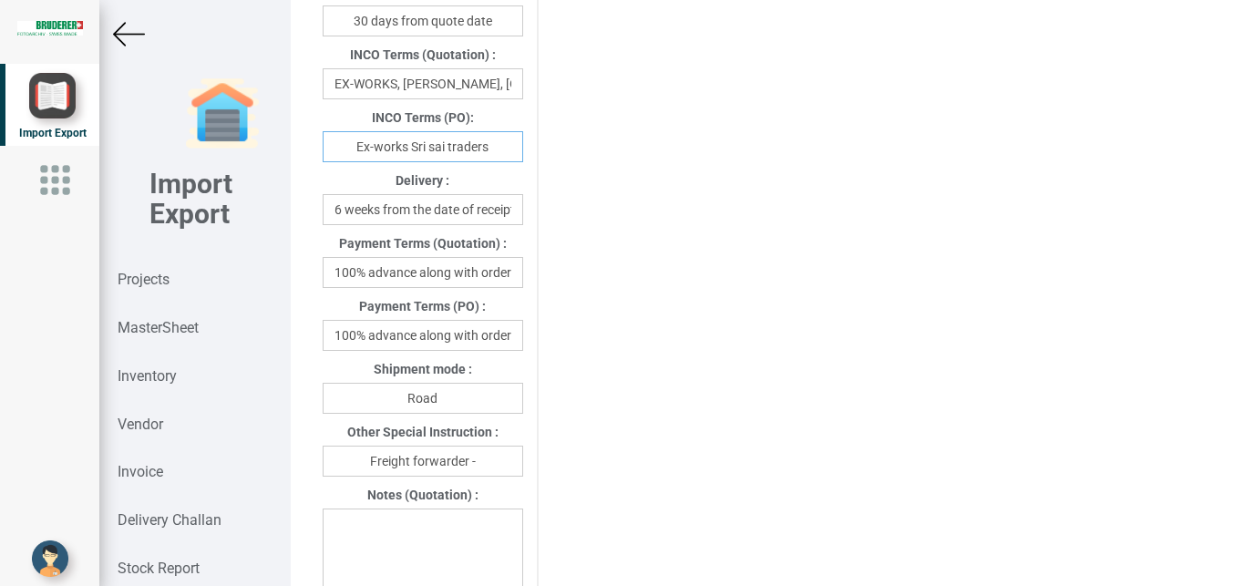
type input "Ex-works Sri sai traders"
click at [340, 337] on input "100% advance along with order" at bounding box center [423, 335] width 201 height 31
drag, startPoint x: 421, startPoint y: 342, endPoint x: 546, endPoint y: 342, distance: 124.9
click at [523, 342] on input "100% advance along with order" at bounding box center [423, 335] width 201 height 31
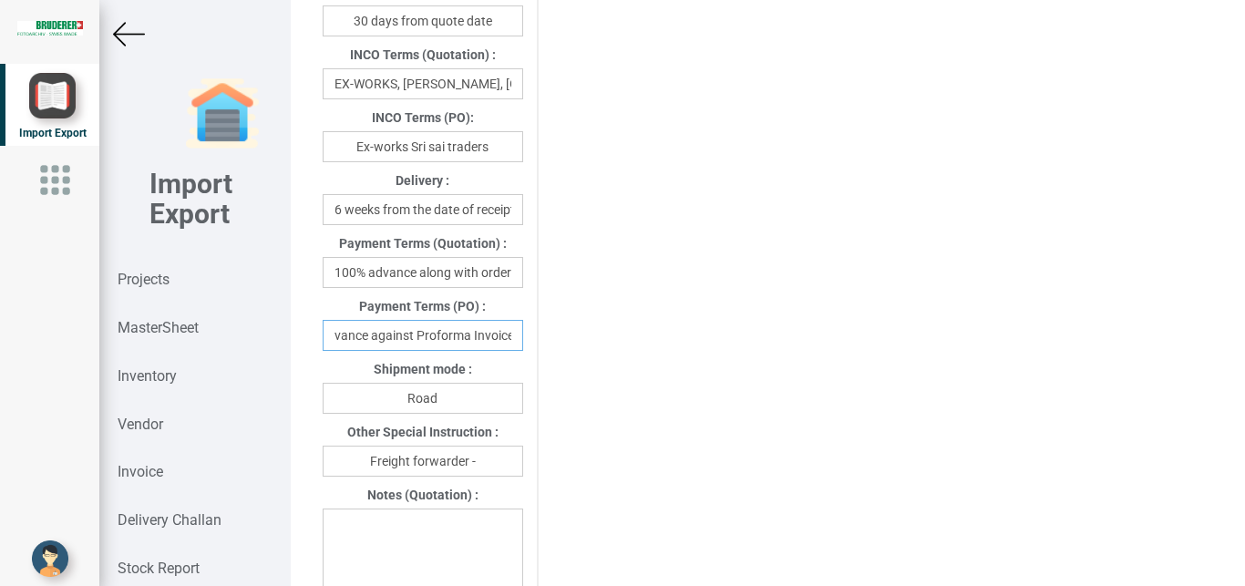
scroll to position [0, 55]
type input "100% advance against Proforma Invoice"
click at [493, 459] on input "Freight forwarder -" at bounding box center [423, 461] width 201 height 31
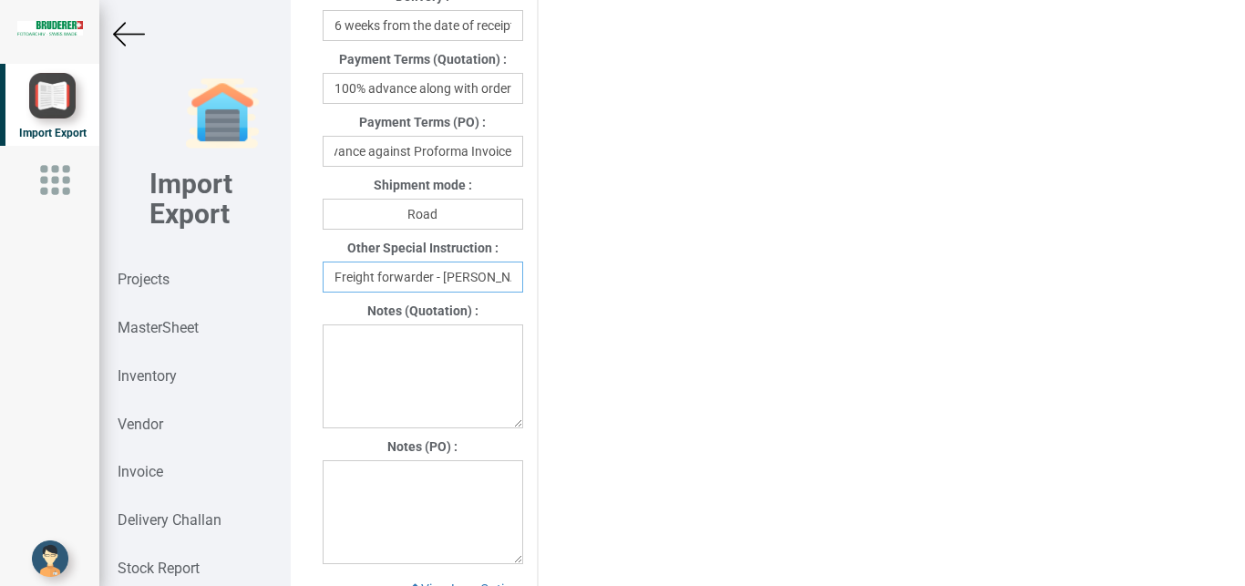
scroll to position [1226, 0]
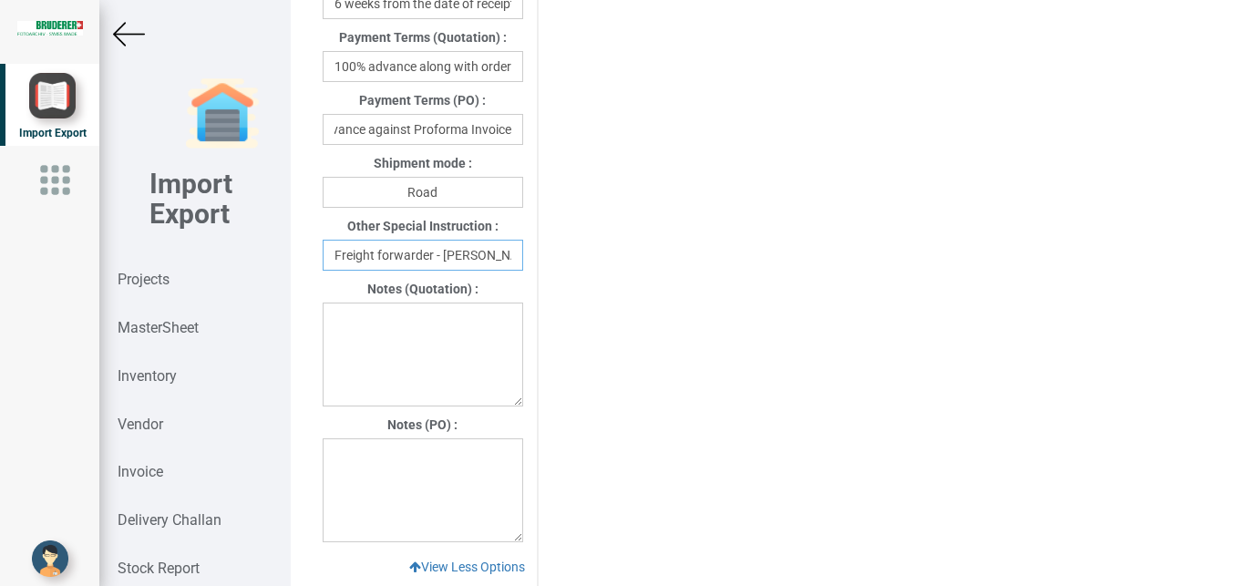
type input "Freight forwarder - [PERSON_NAME]"
click at [344, 447] on textarea at bounding box center [423, 490] width 201 height 104
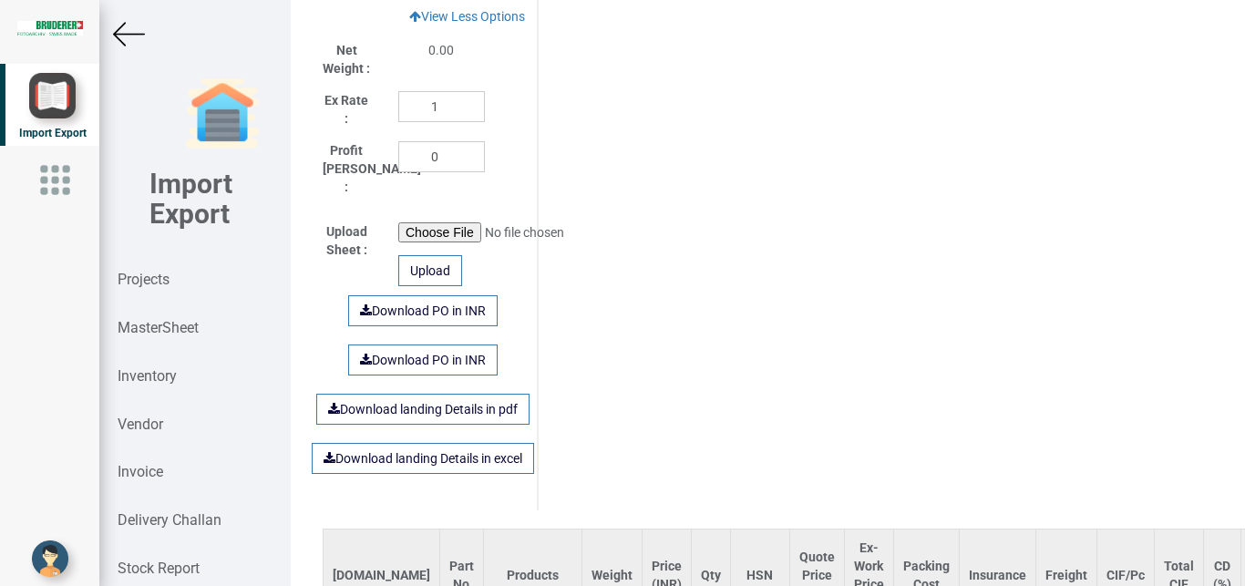
scroll to position [1741, 0]
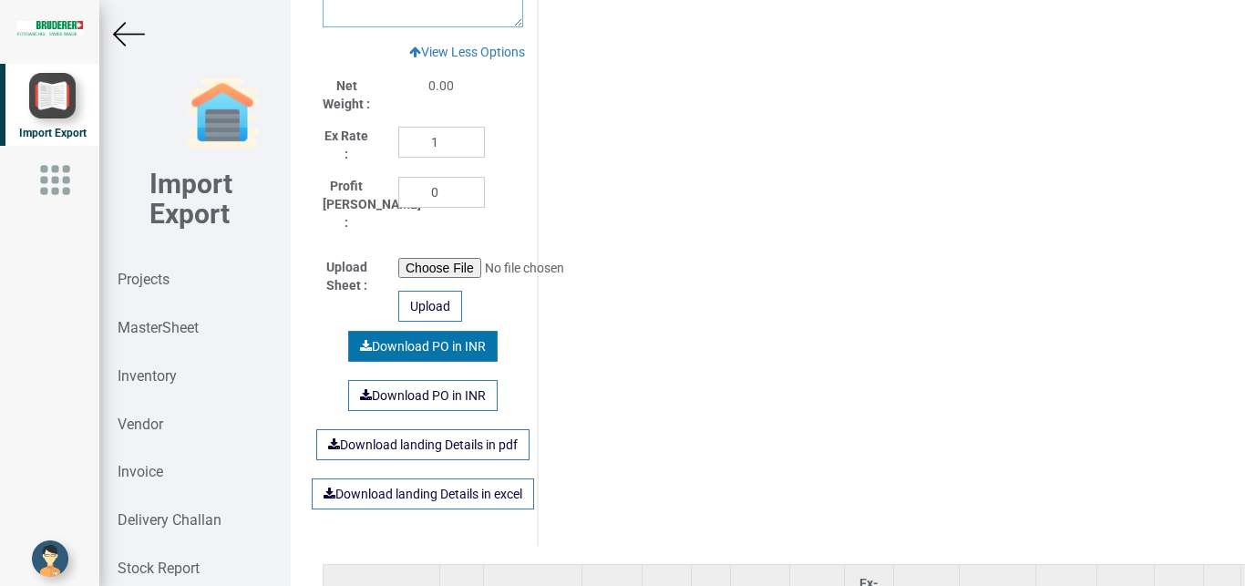
type textarea "1. GST: Extra as per actual"
click at [431, 331] on link "Download PO in INR" at bounding box center [423, 346] width 150 height 31
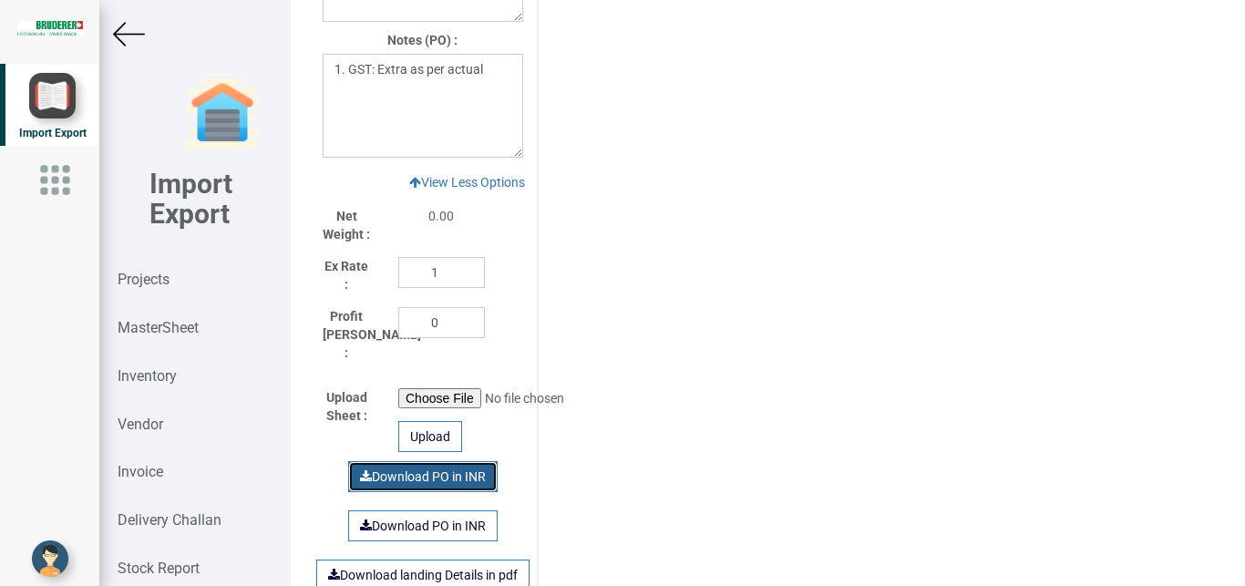
scroll to position [1603, 0]
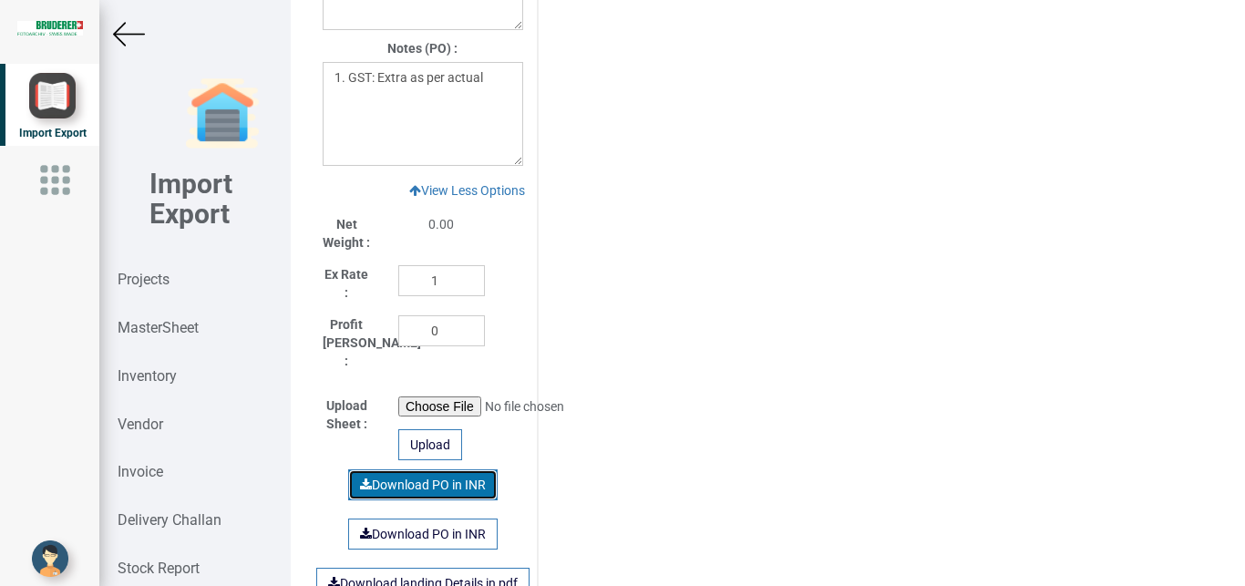
click at [444, 470] on link "Download PO in INR" at bounding box center [423, 484] width 150 height 31
